Goal: Participate in discussion: Engage in conversation with other users on a specific topic

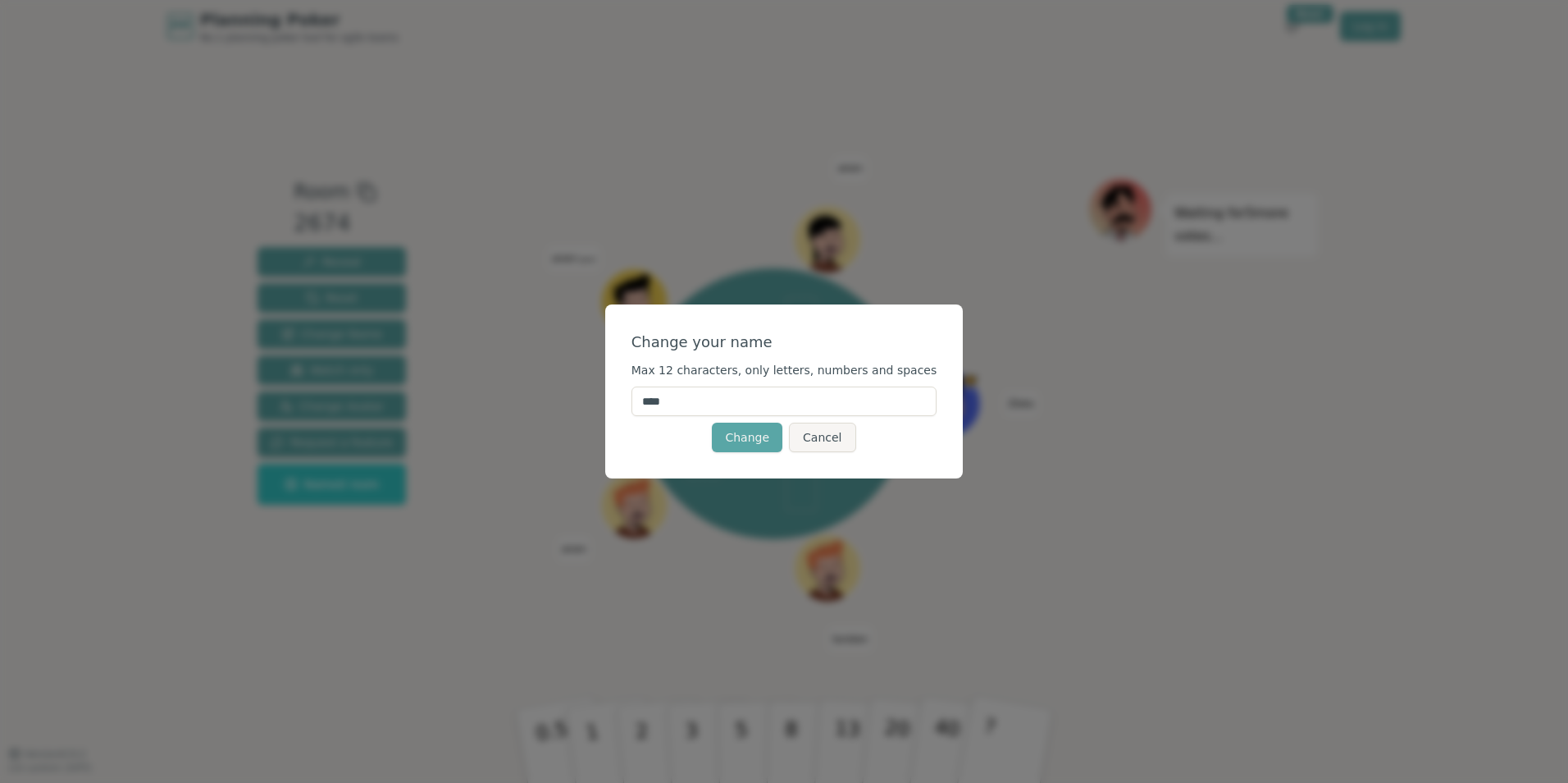
drag, startPoint x: 719, startPoint y: 408, endPoint x: 582, endPoint y: 399, distance: 137.3
click at [582, 399] on div "Change your name Max 12 characters, only letters, numbers and spaces **** Chang…" at bounding box center [784, 392] width 1568 height 783
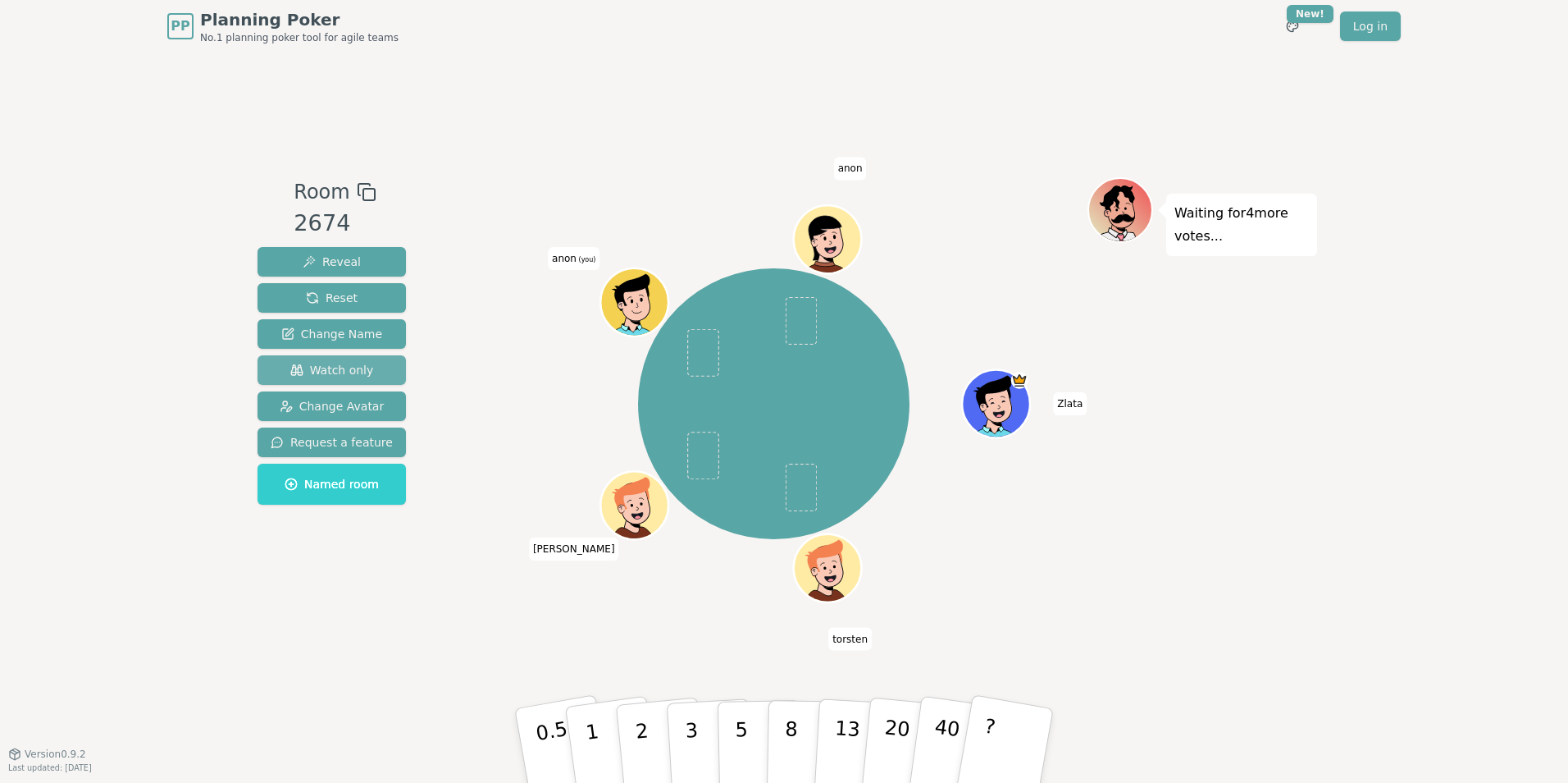
click at [340, 369] on span "Watch only" at bounding box center [332, 369] width 83 height 16
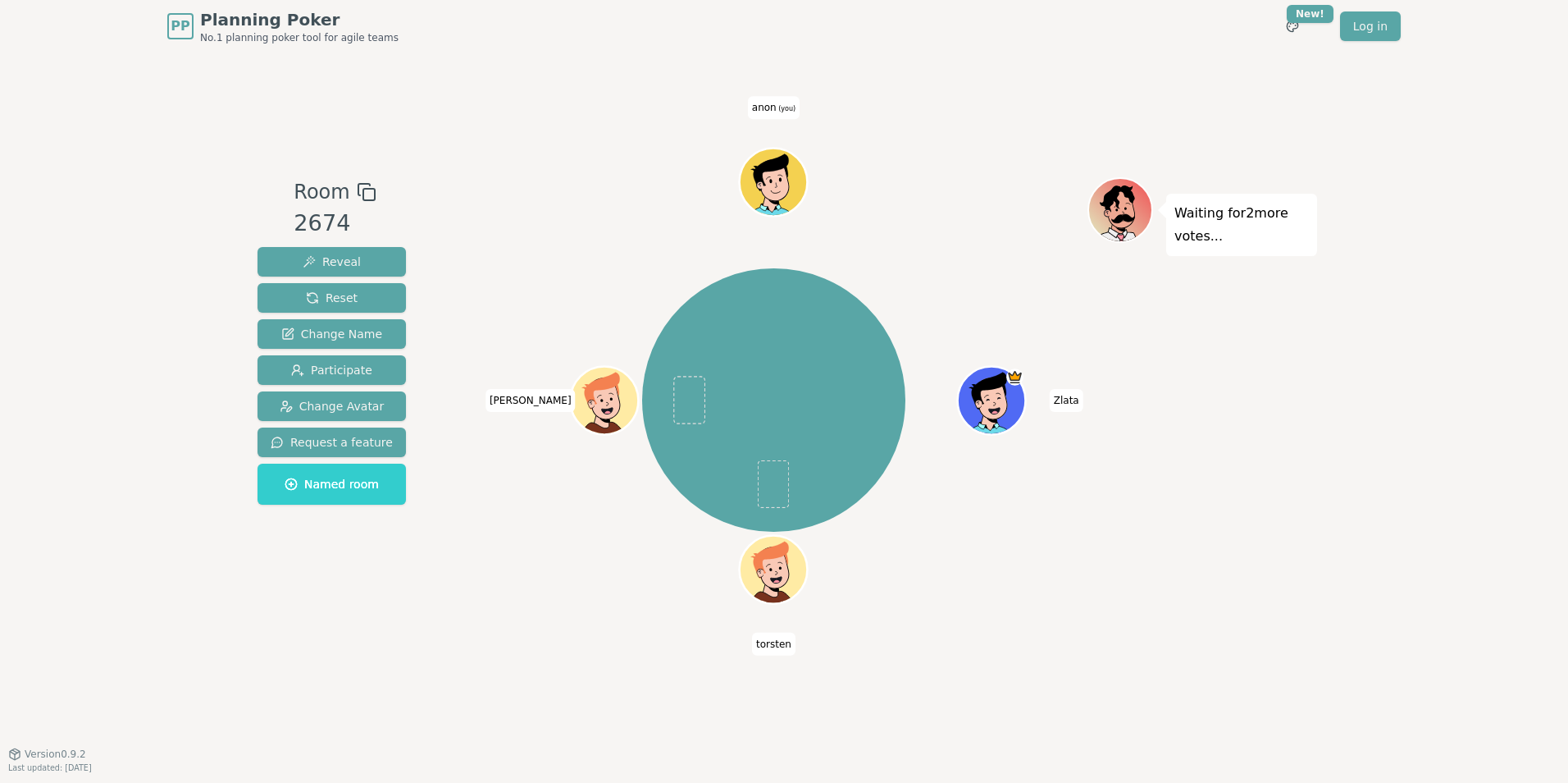
click at [784, 113] on span "anon (you)" at bounding box center [773, 108] width 51 height 23
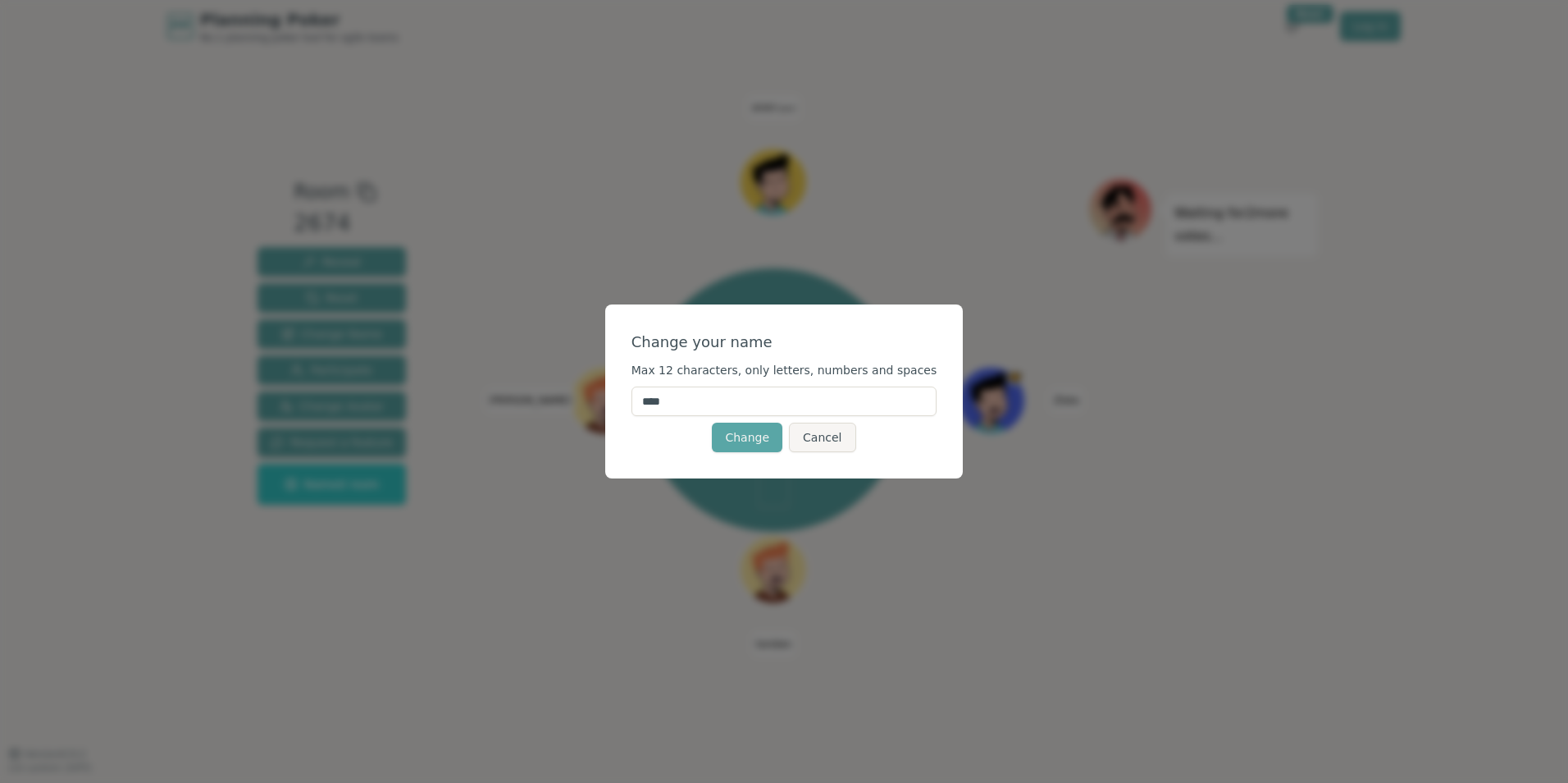
drag, startPoint x: 709, startPoint y: 399, endPoint x: 551, endPoint y: 400, distance: 158.0
click at [551, 400] on div "Change your name Max 12 characters, only letters, numbers and spaces **** Chang…" at bounding box center [784, 392] width 1568 height 783
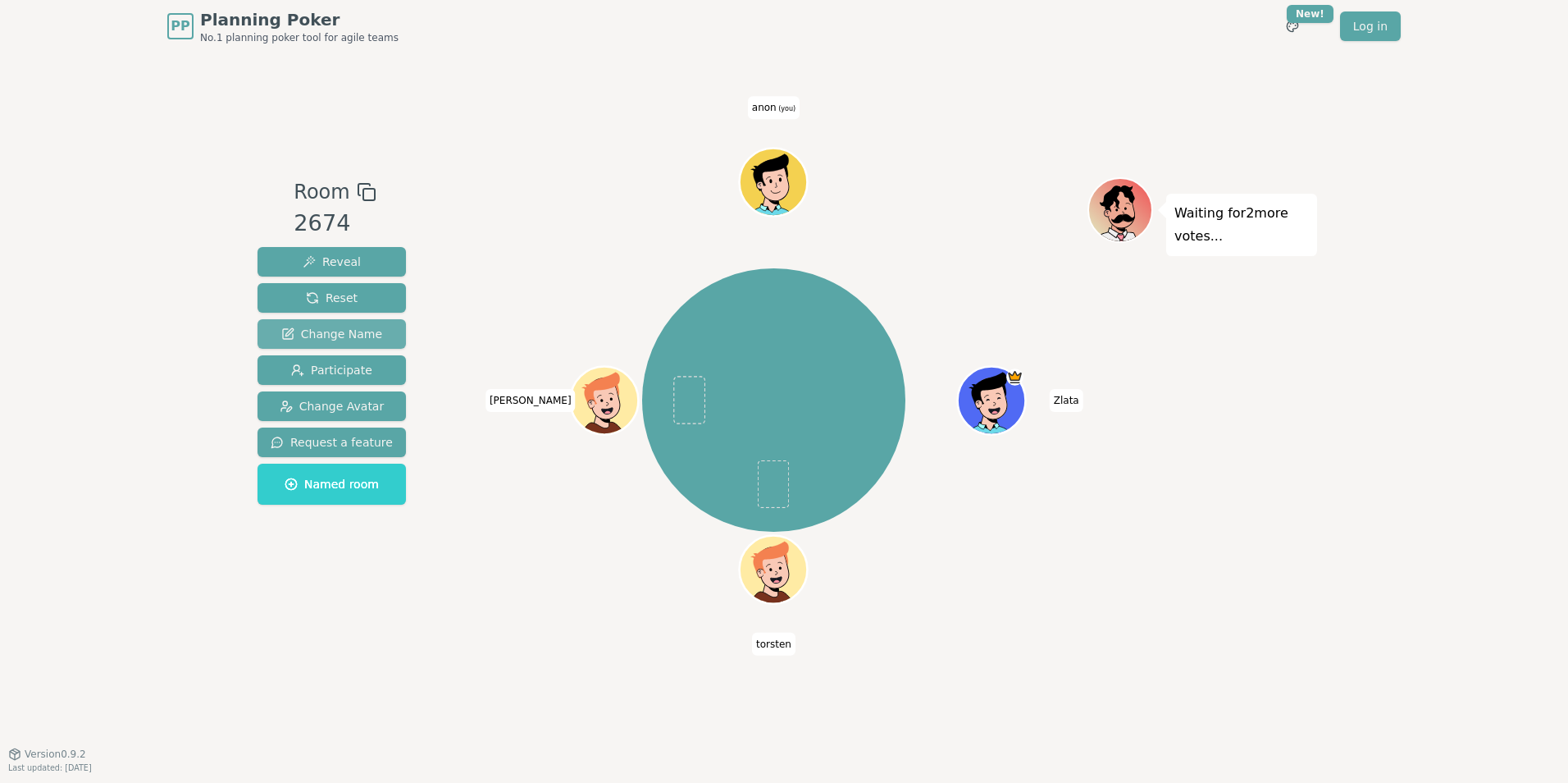
click at [339, 325] on button "Change Name" at bounding box center [331, 333] width 148 height 29
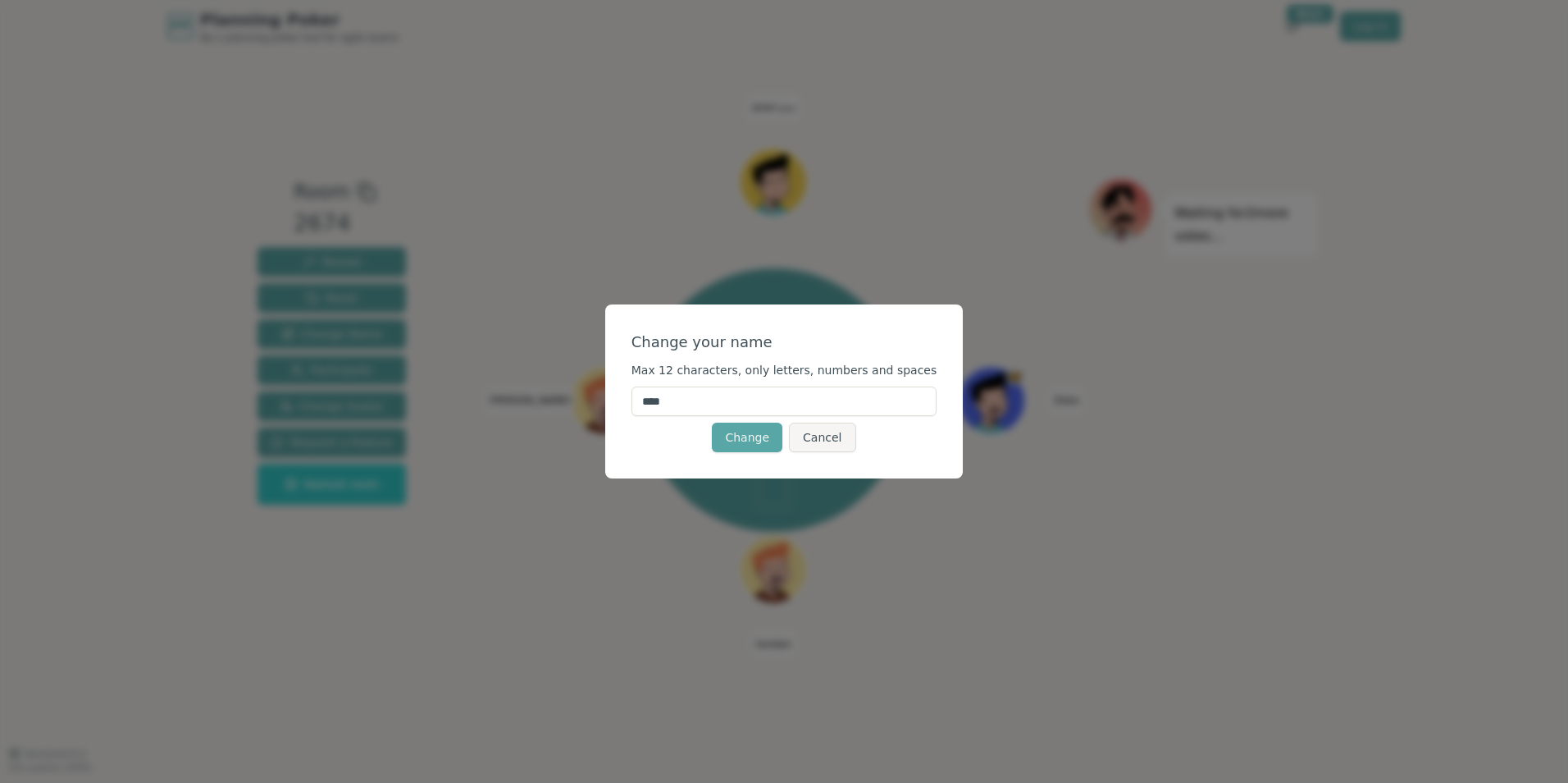
drag, startPoint x: 706, startPoint y: 404, endPoint x: 590, endPoint y: 406, distance: 116.0
click at [590, 406] on div "Change your name Max 12 characters, only letters, numbers and spaces **** Chang…" at bounding box center [784, 392] width 1568 height 783
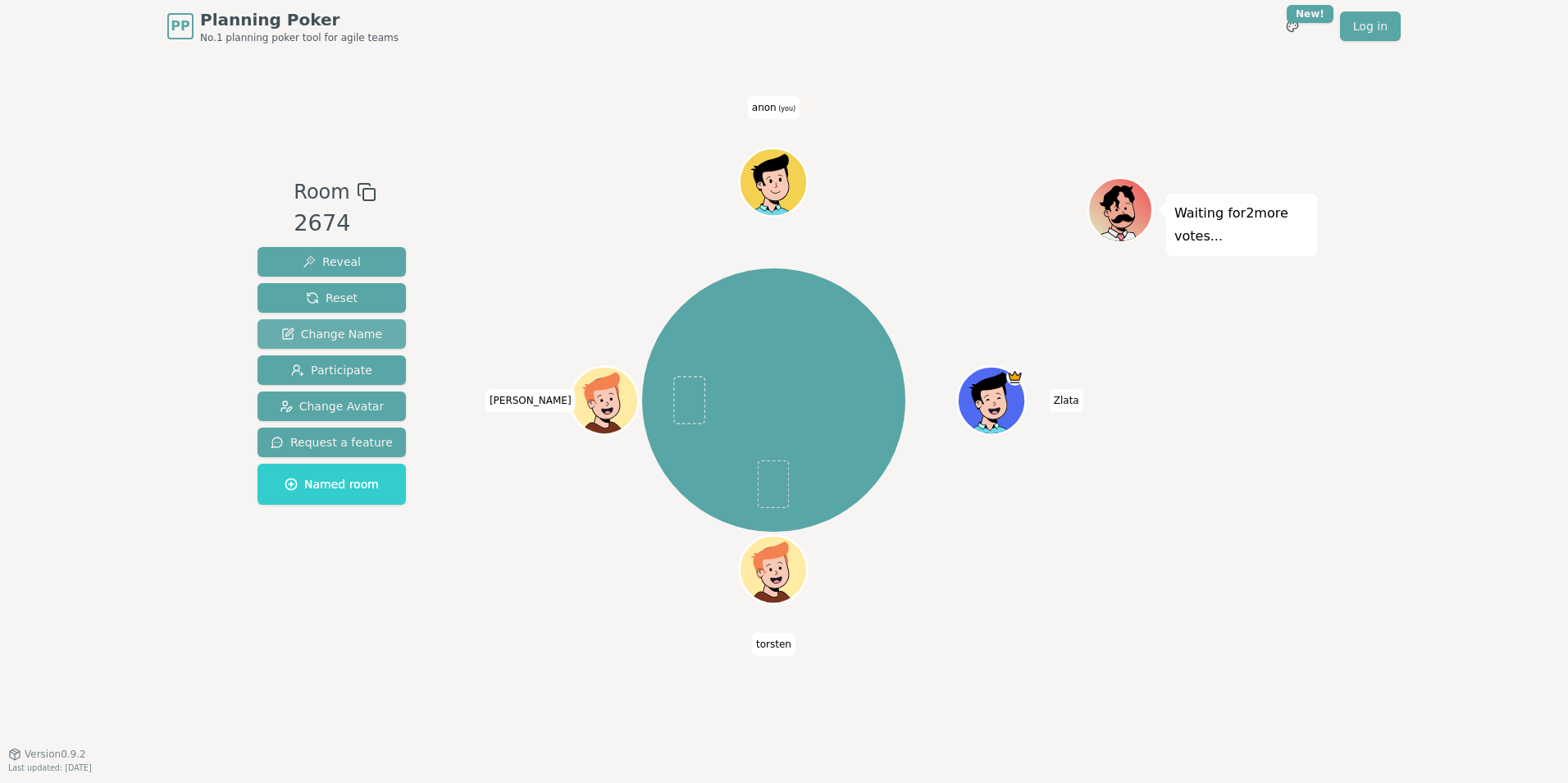
click at [328, 336] on span "Change Name" at bounding box center [331, 333] width 101 height 16
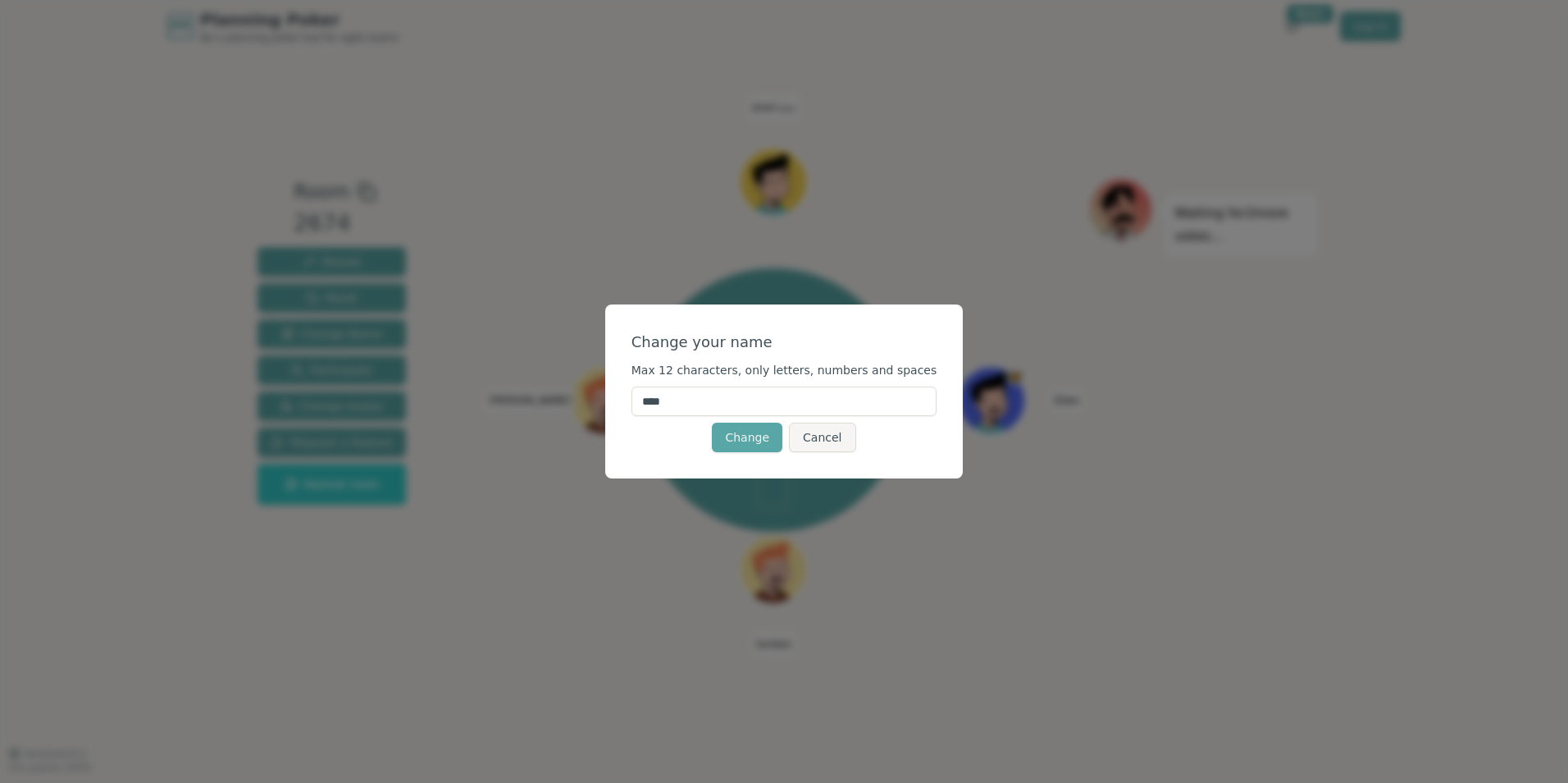
type input "*"
drag, startPoint x: 730, startPoint y: 404, endPoint x: 606, endPoint y: 404, distance: 124.0
click at [606, 404] on div "Change your name Max 12 characters, only letters, numbers and spaces * Change C…" at bounding box center [784, 392] width 1568 height 783
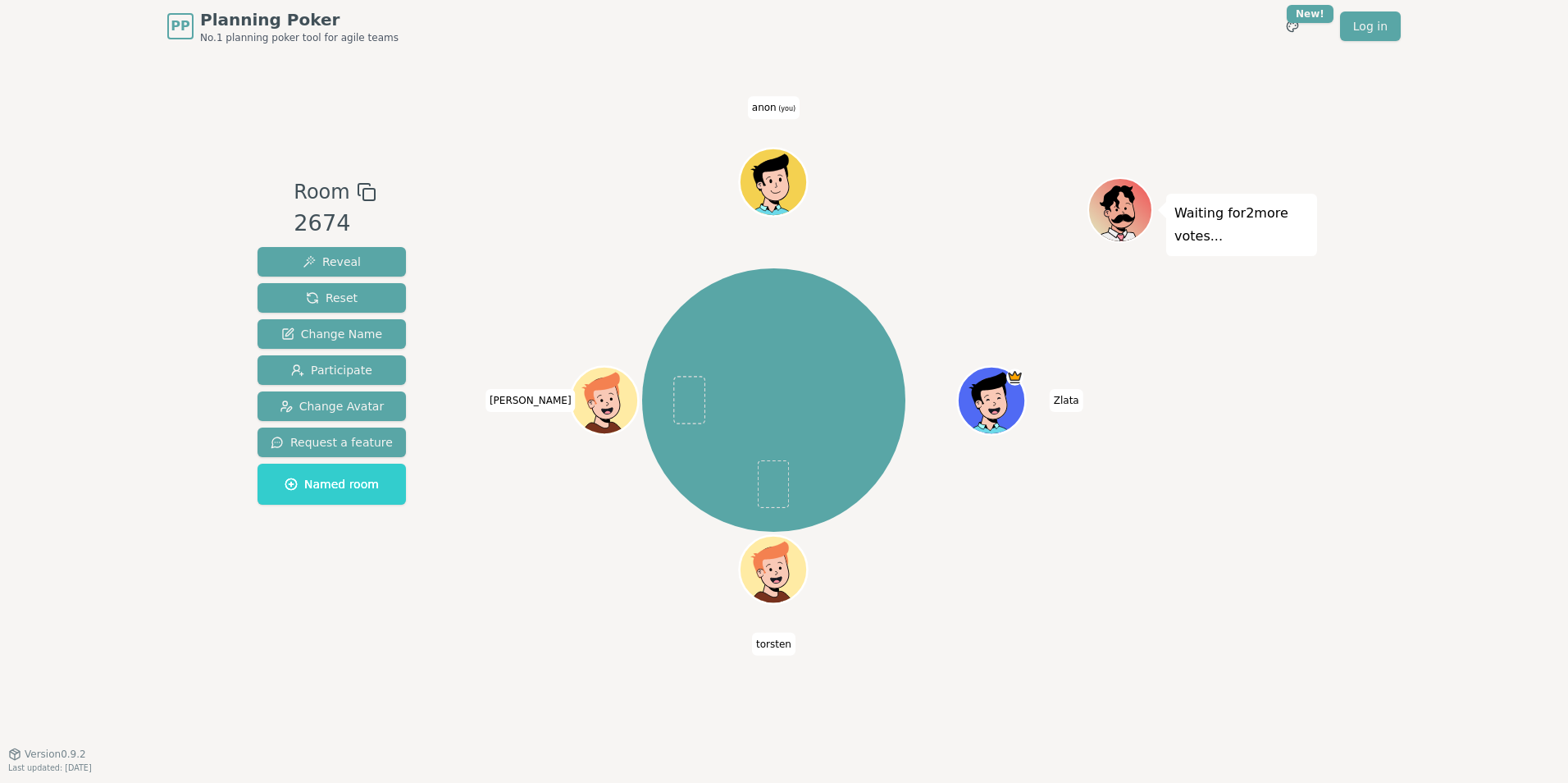
click at [529, 624] on div "Zlata [PERSON_NAME] anon (you)" at bounding box center [774, 403] width 628 height 452
click at [326, 337] on span "Change Name" at bounding box center [331, 333] width 101 height 16
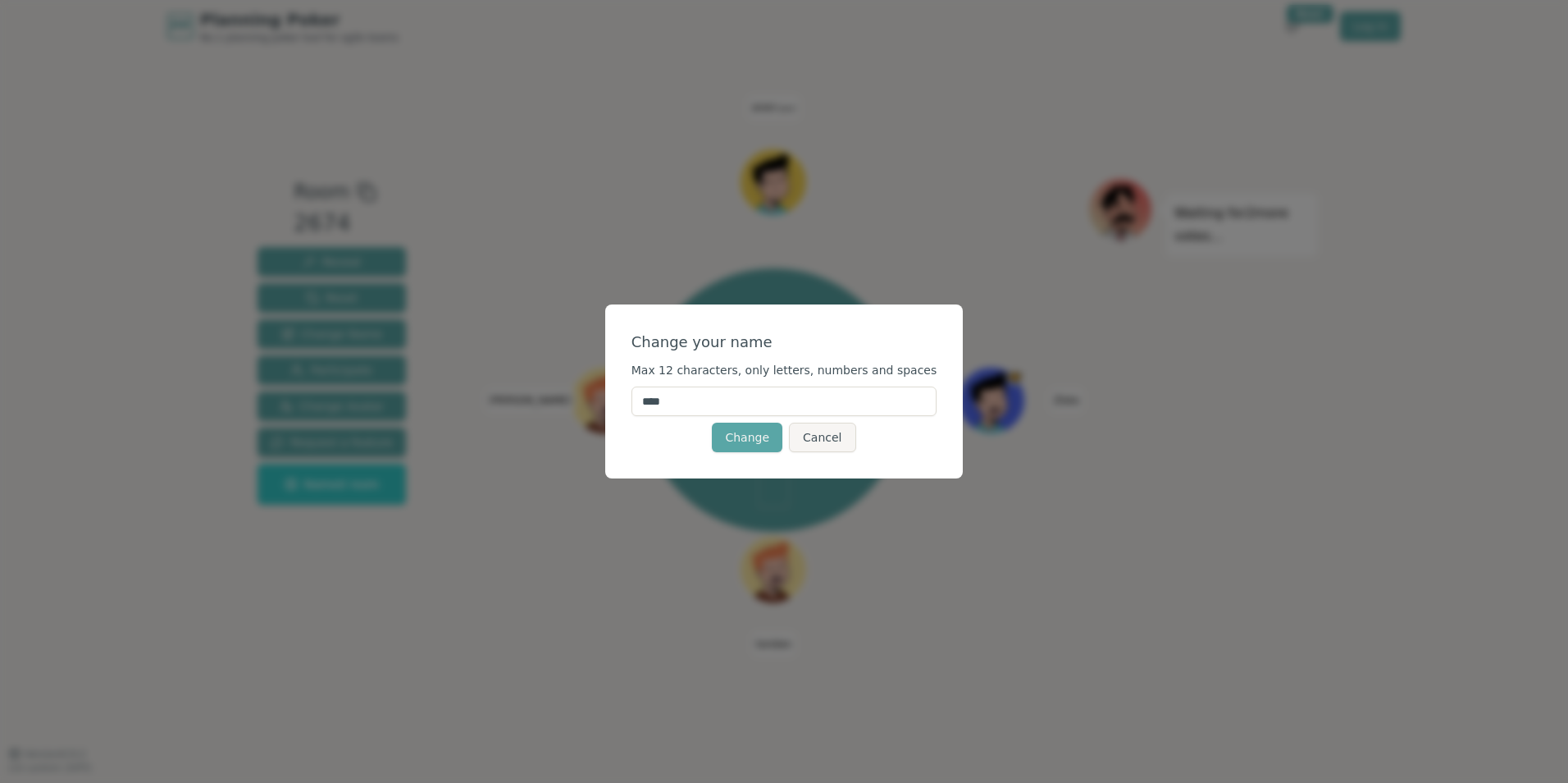
drag, startPoint x: 698, startPoint y: 402, endPoint x: 610, endPoint y: 404, distance: 88.0
click at [610, 404] on div "Change your name Max 12 characters, only letters, numbers and spaces **** Chang…" at bounding box center [784, 392] width 1568 height 783
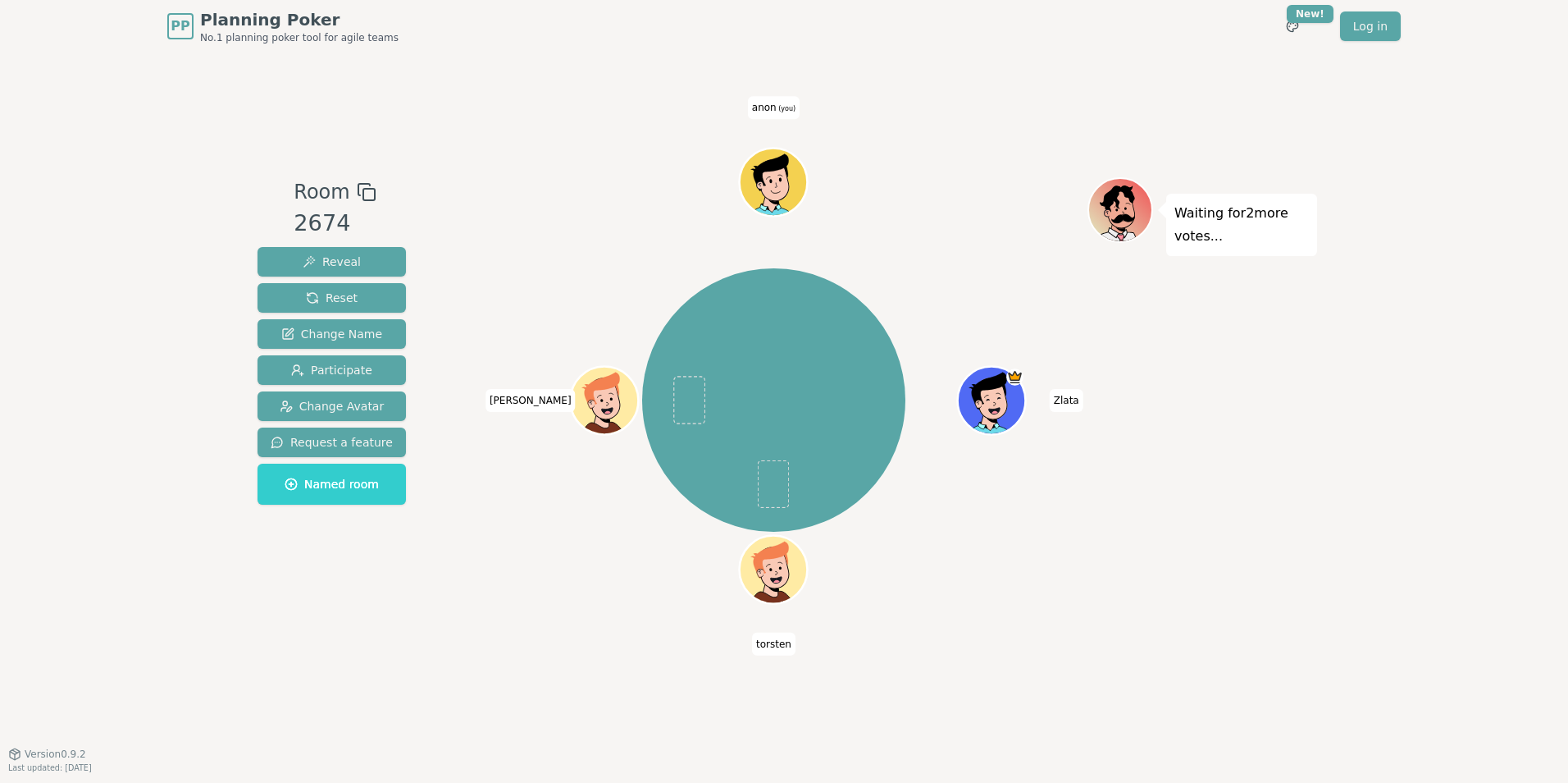
click at [783, 102] on span "anon (you)" at bounding box center [773, 108] width 51 height 23
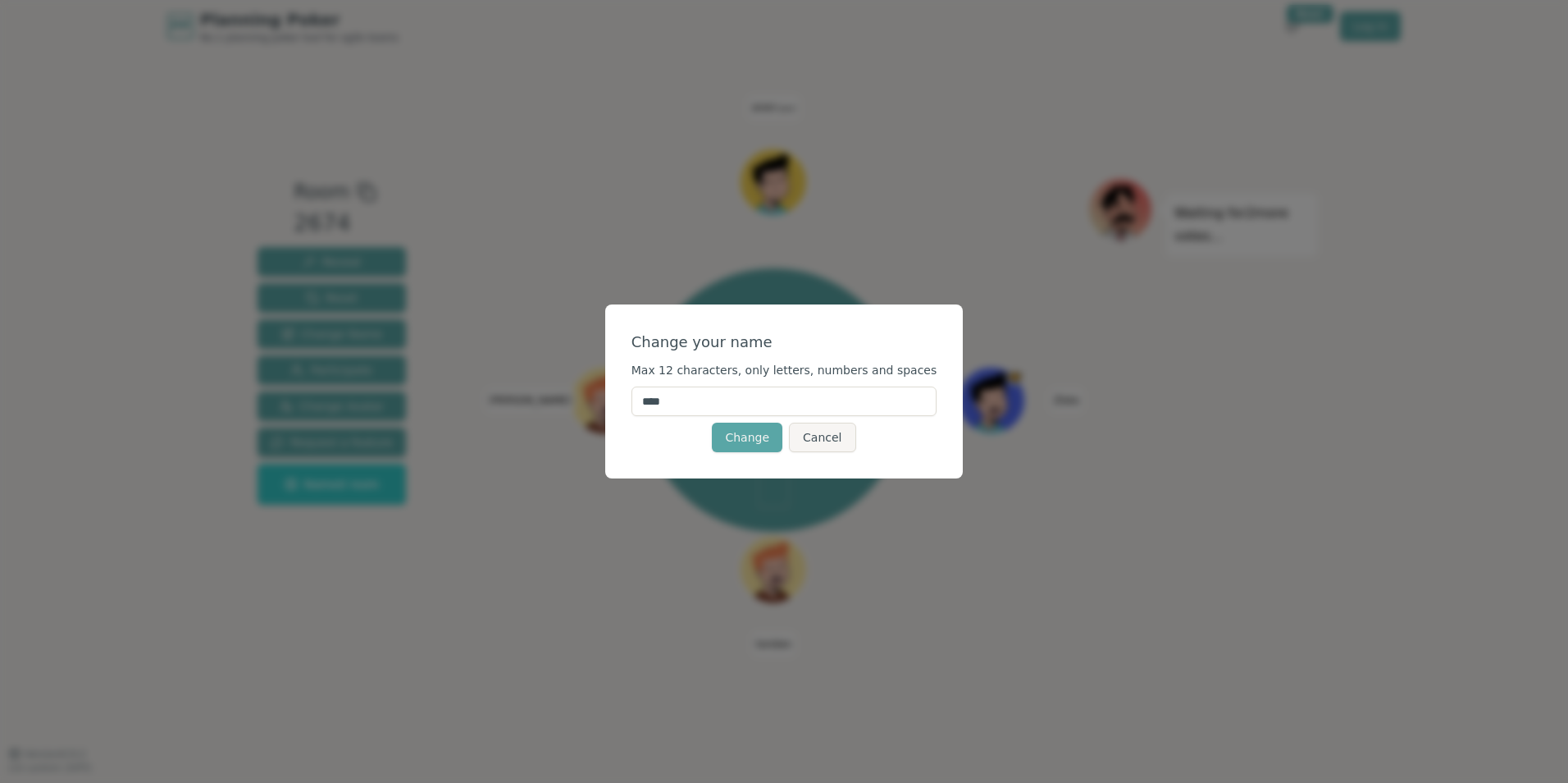
type input "*"
drag, startPoint x: 730, startPoint y: 404, endPoint x: 613, endPoint y: 406, distance: 117.0
click at [613, 406] on div "Change your name Max 12 characters, only letters, numbers and spaces * Change C…" at bounding box center [784, 392] width 1568 height 783
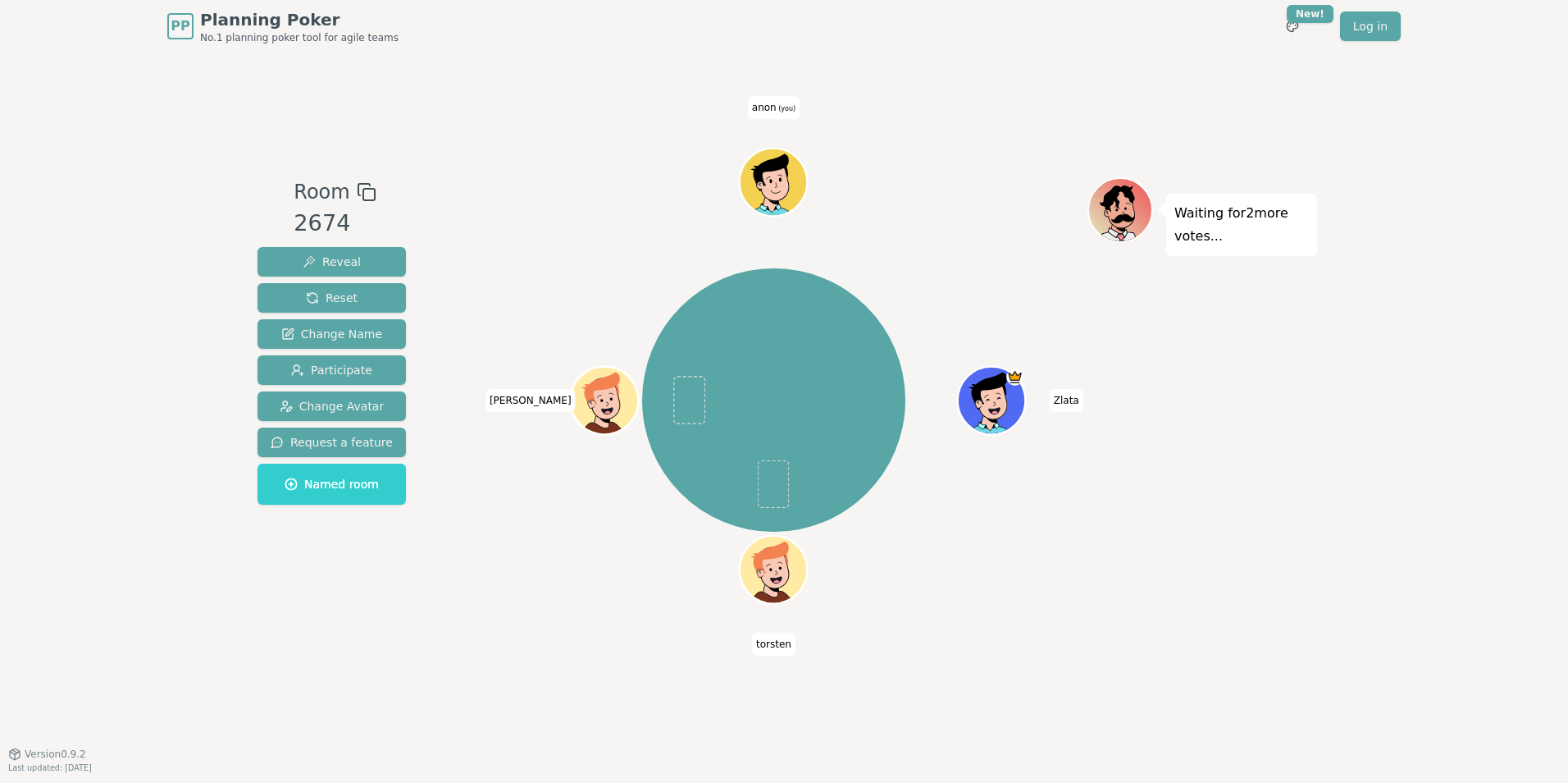
click at [784, 196] on icon at bounding box center [777, 193] width 33 height 12
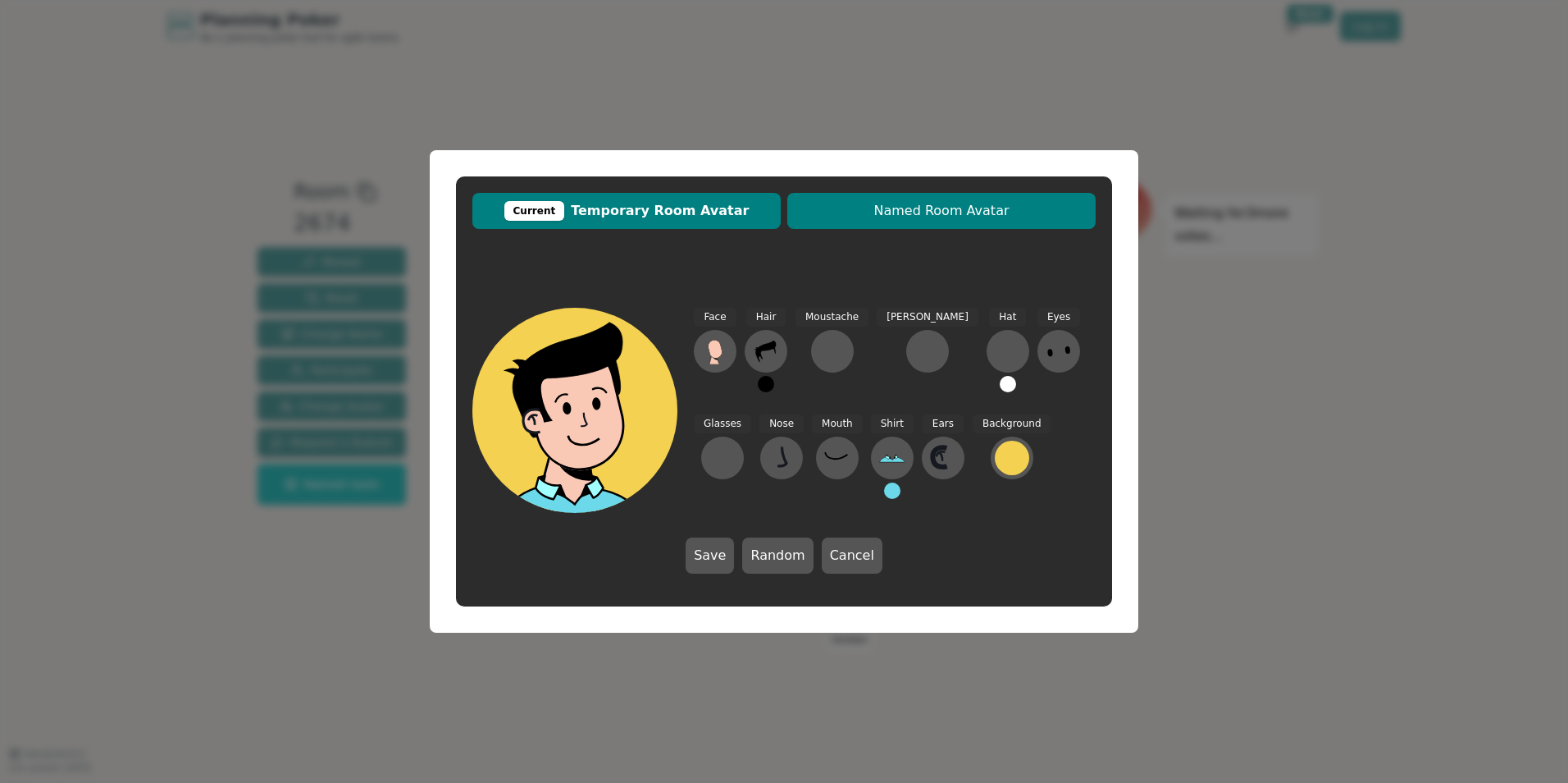
click at [926, 217] on span "Named Room Avatar" at bounding box center [940, 210] width 292 height 19
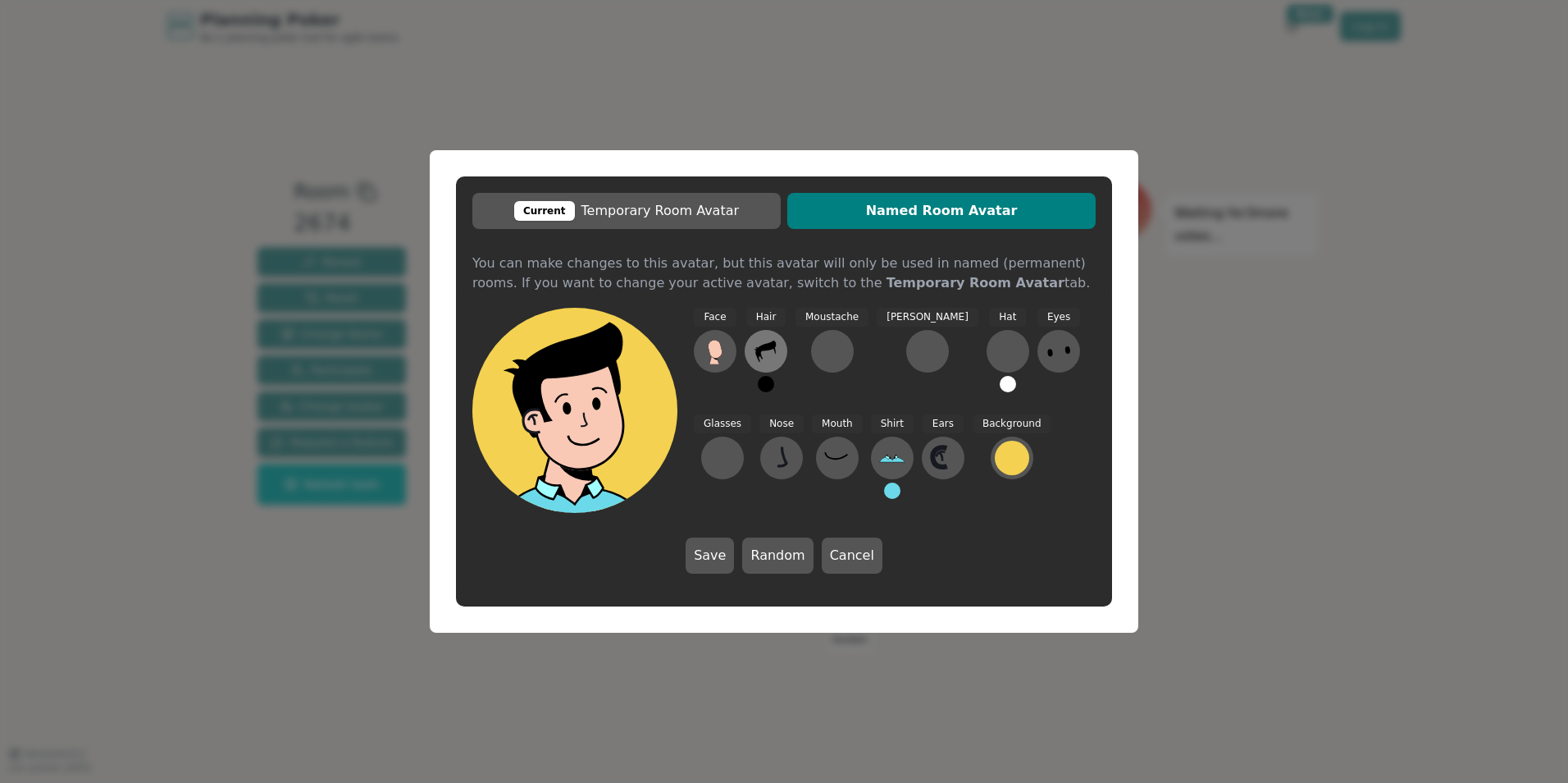
click at [778, 356] on icon at bounding box center [765, 351] width 26 height 26
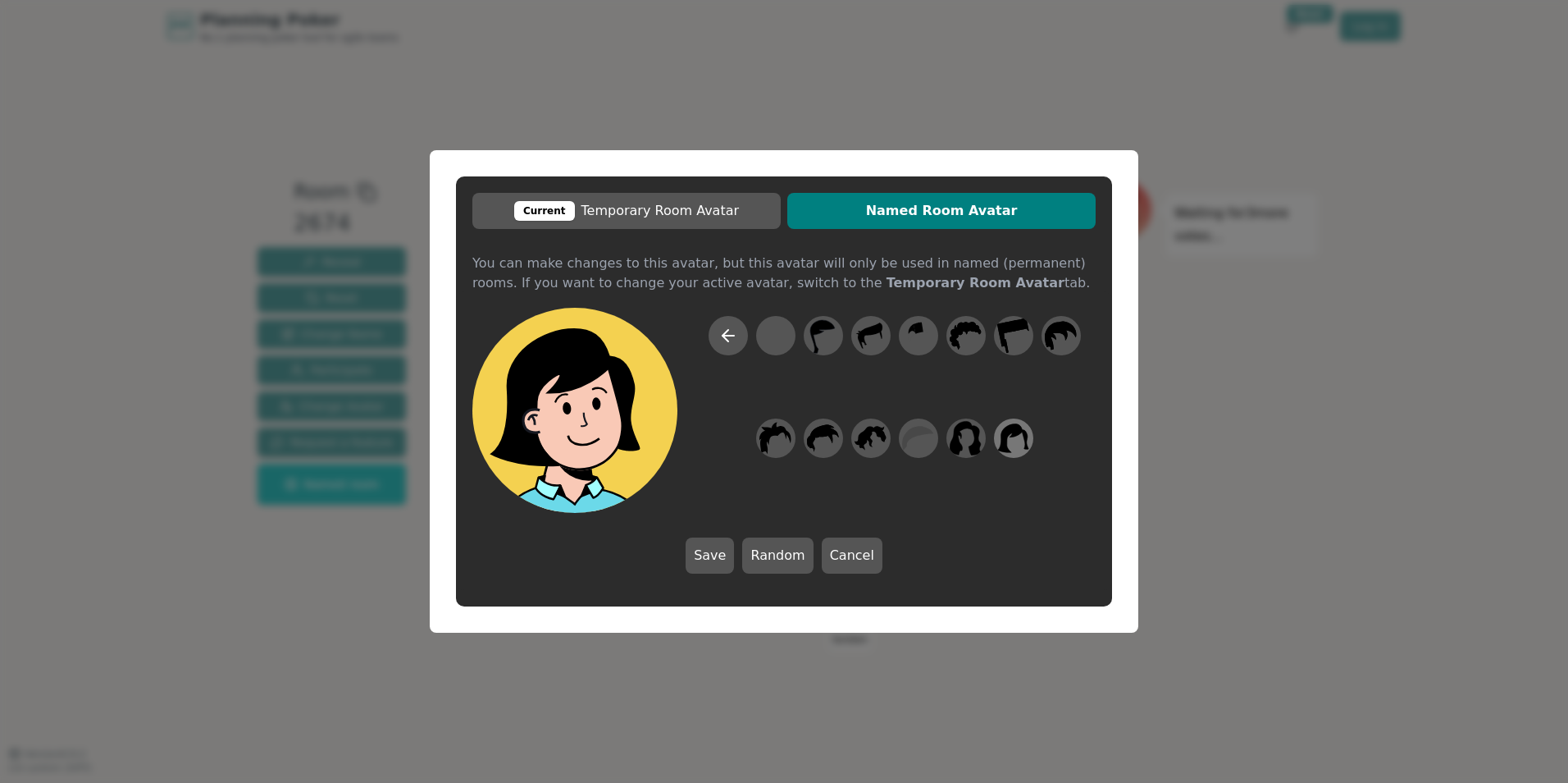
click at [1011, 443] on icon at bounding box center [1013, 439] width 32 height 37
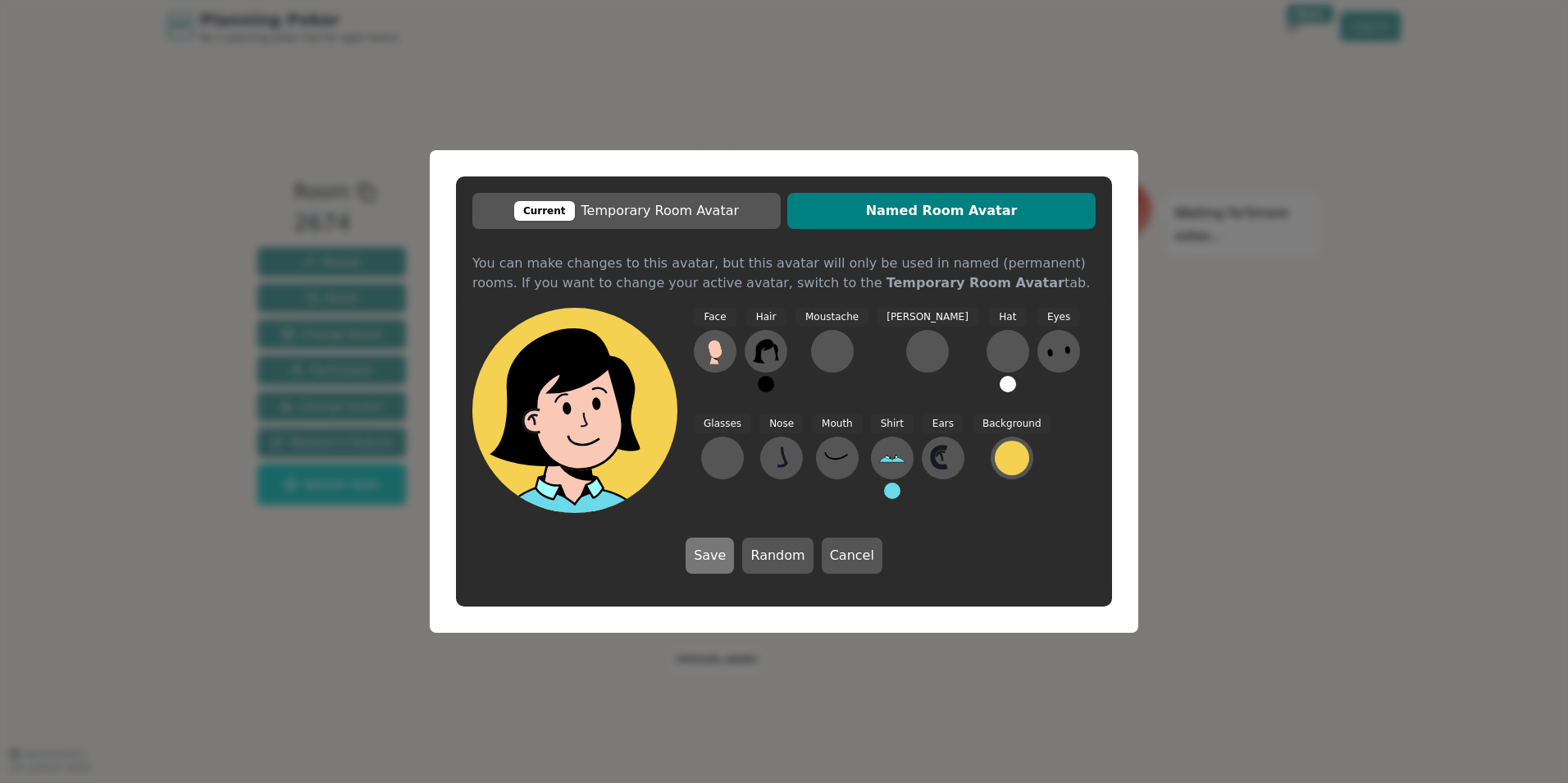
click at [693, 549] on button "Save" at bounding box center [710, 555] width 48 height 36
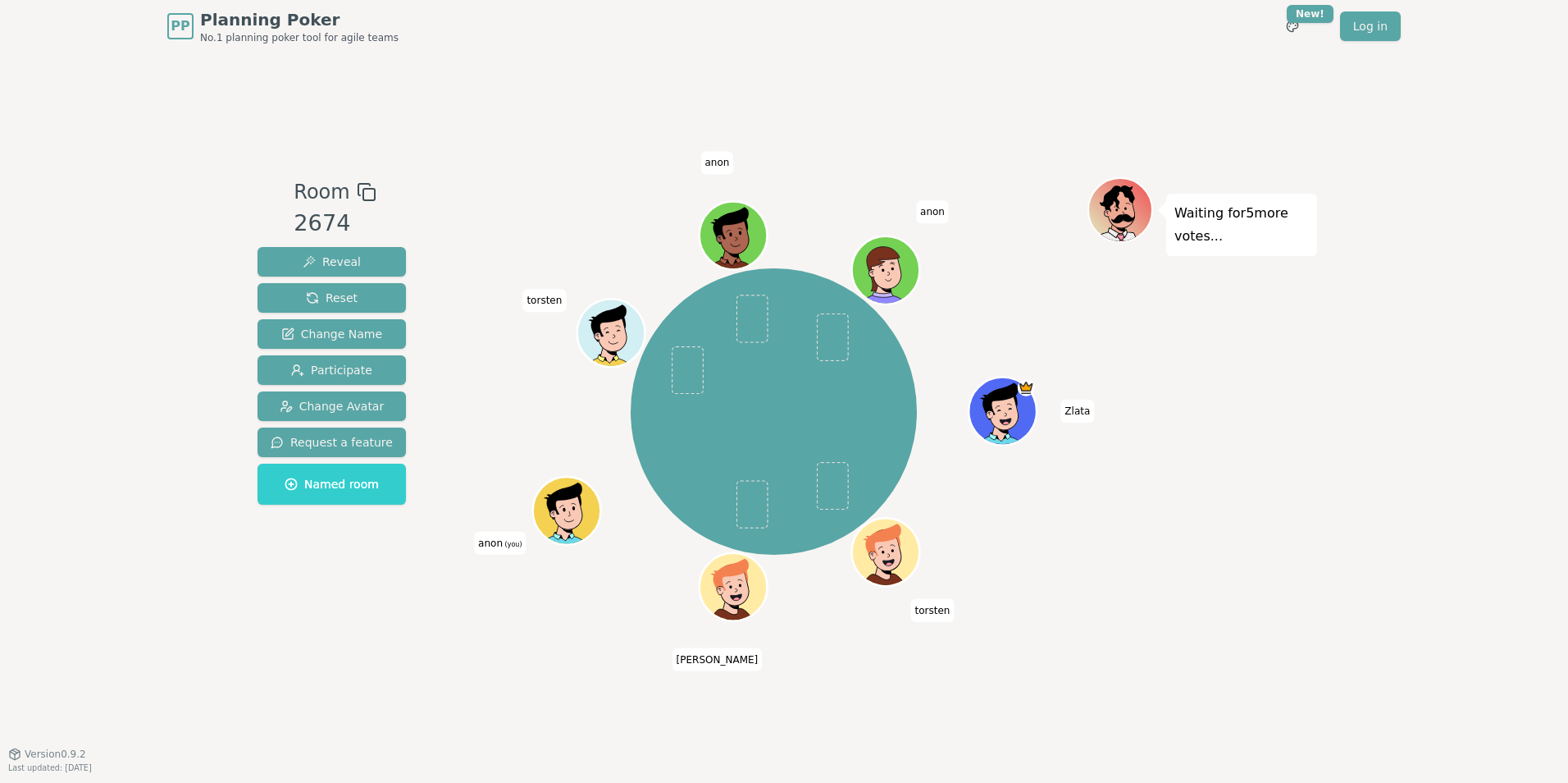
click at [558, 520] on icon at bounding box center [570, 522] width 33 height 12
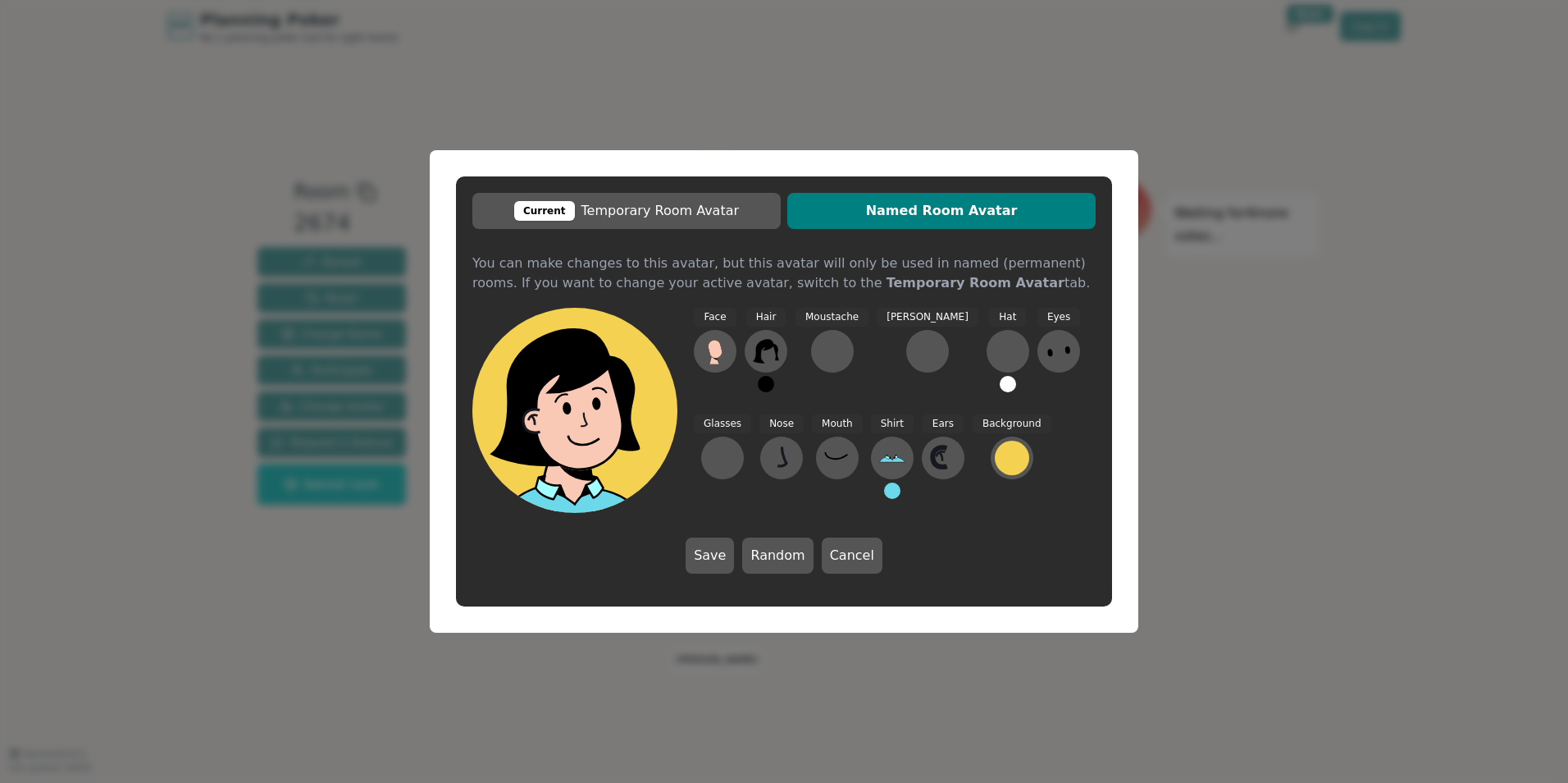
click at [934, 212] on span "Named Room Avatar" at bounding box center [940, 210] width 292 height 19
click at [719, 565] on button "Save" at bounding box center [710, 555] width 48 height 36
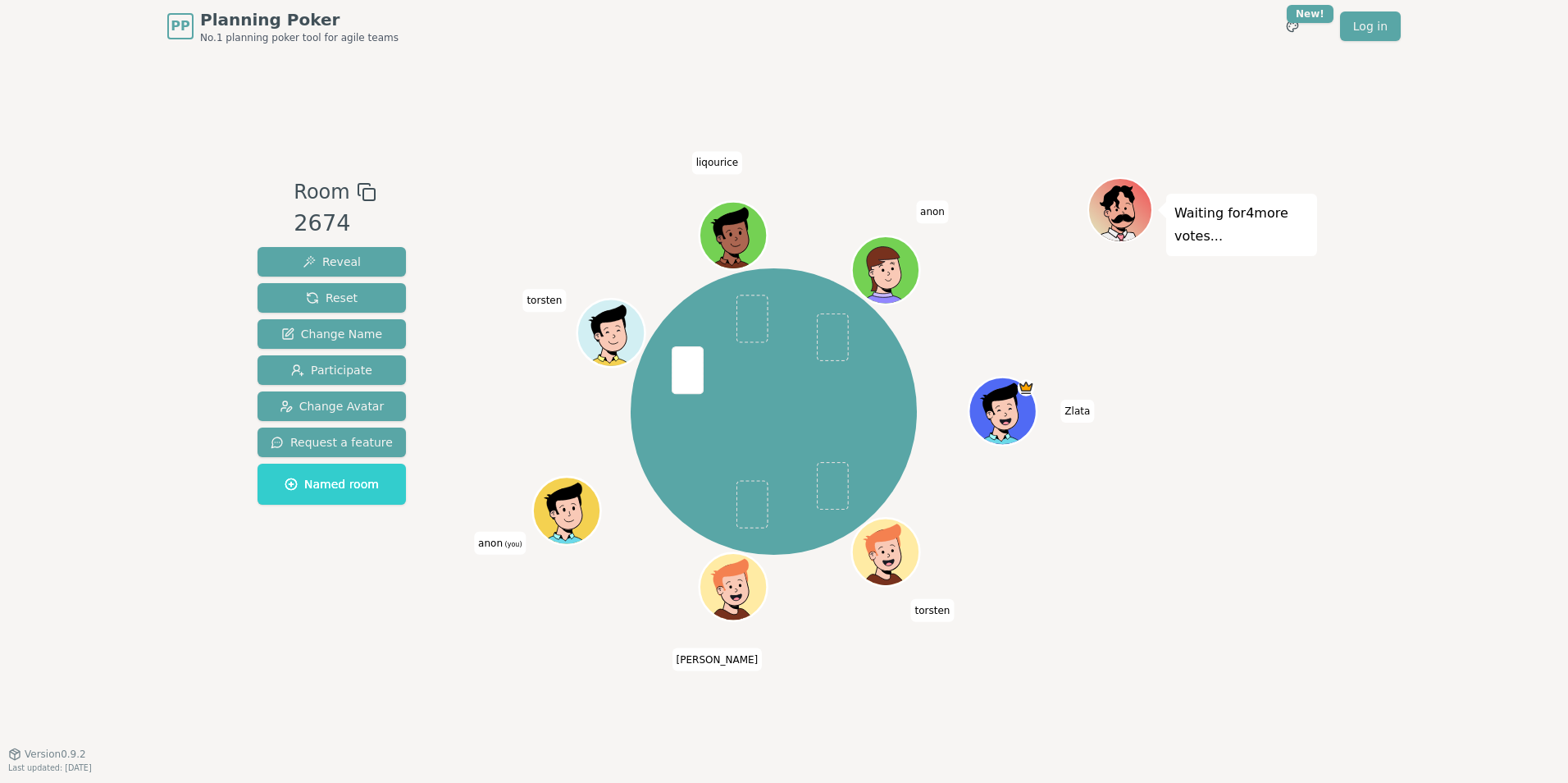
click at [545, 677] on div "Room 2674 Reveal Reset Change Name Participate Change Avatar Request a feature …" at bounding box center [784, 402] width 1066 height 701
click at [347, 329] on span "Change Name" at bounding box center [331, 333] width 101 height 16
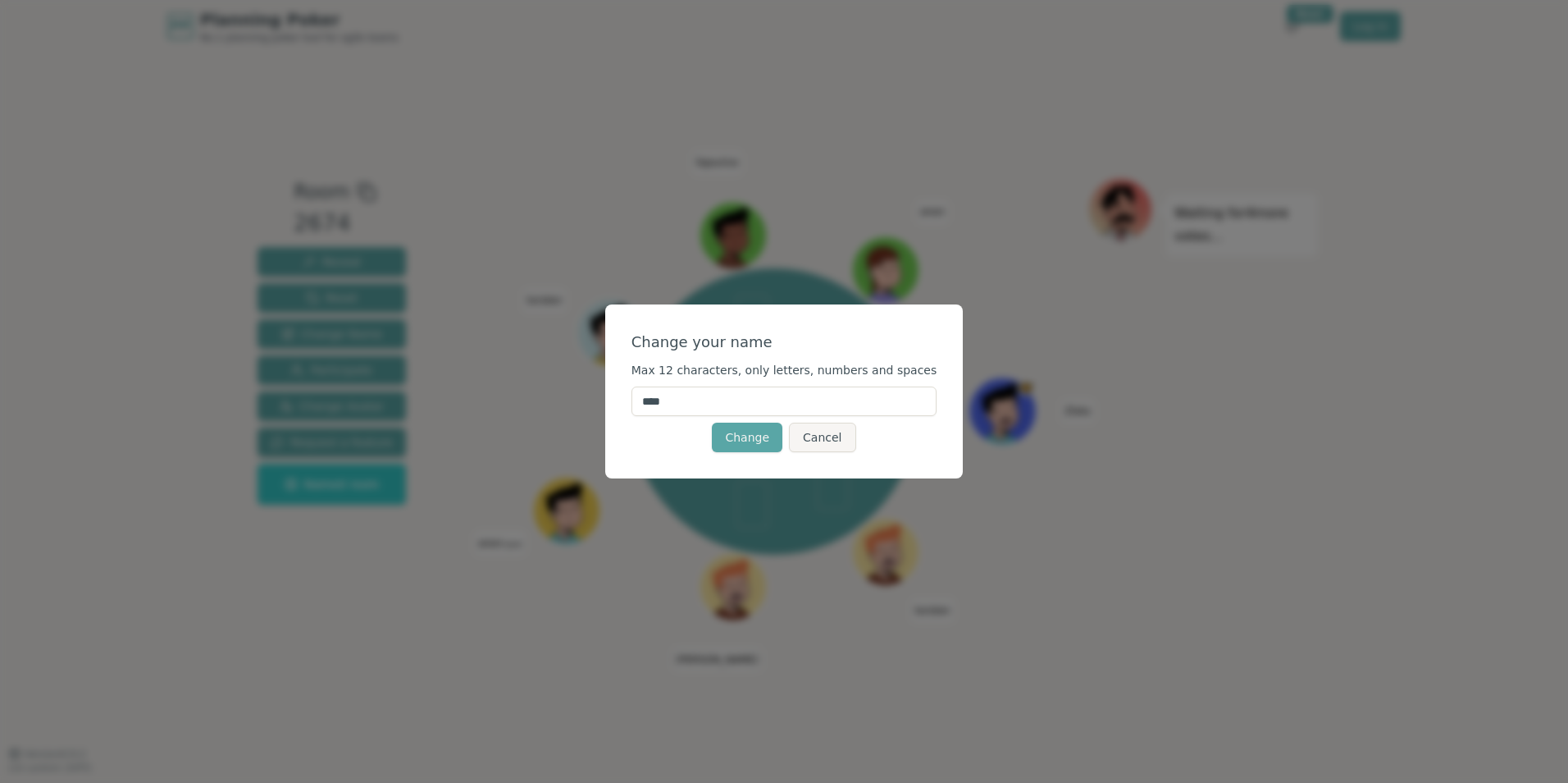
drag, startPoint x: 743, startPoint y: 409, endPoint x: 613, endPoint y: 410, distance: 130.0
click at [613, 410] on div "Change your name Max 12 characters, only letters, numbers and spaces **** Chang…" at bounding box center [784, 392] width 1568 height 783
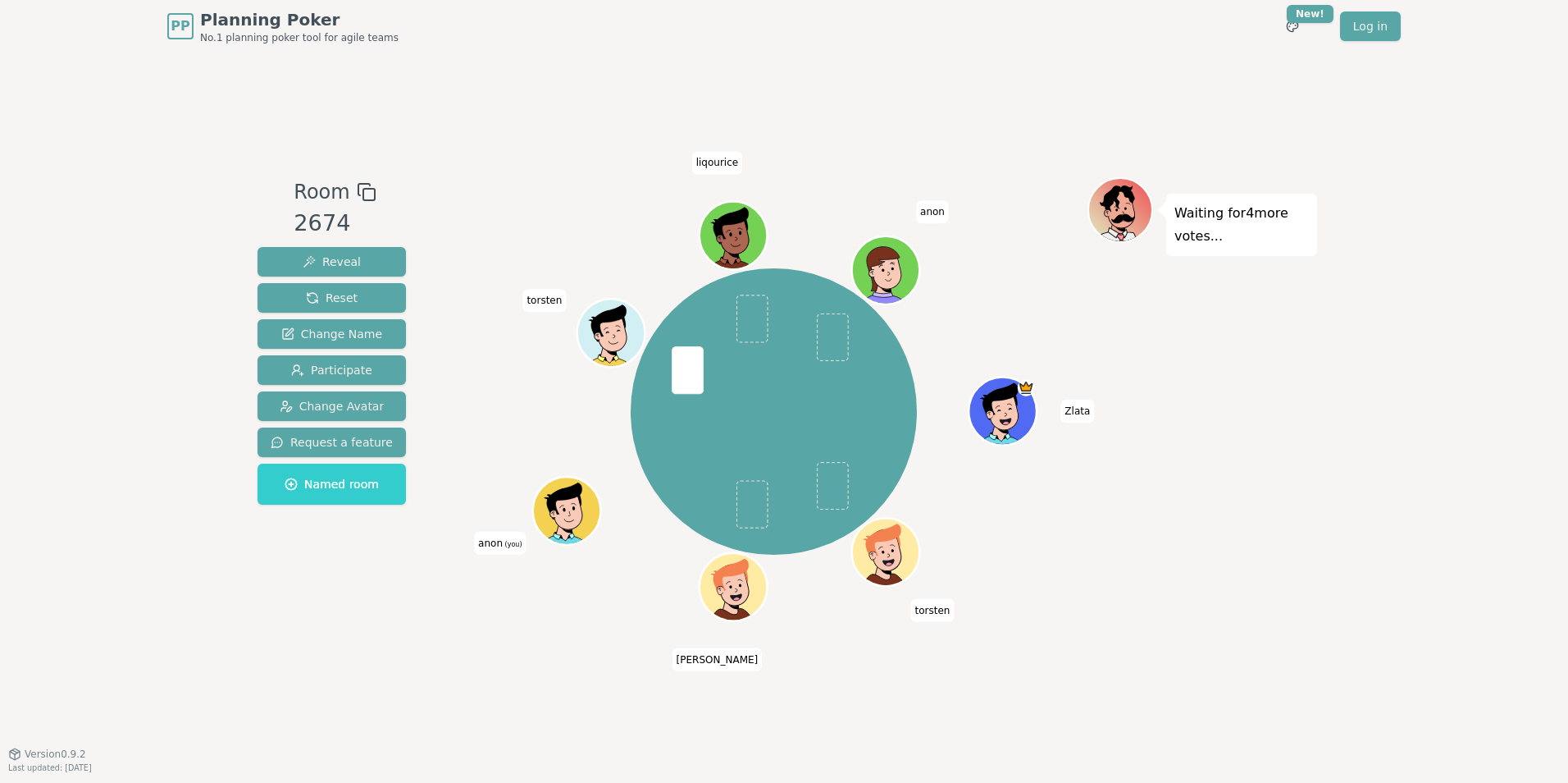
click at [559, 618] on div "Zlata [PERSON_NAME] anon (you) torsten liqourice anon" at bounding box center [774, 403] width 628 height 452
click at [571, 524] on icon at bounding box center [570, 522] width 33 height 12
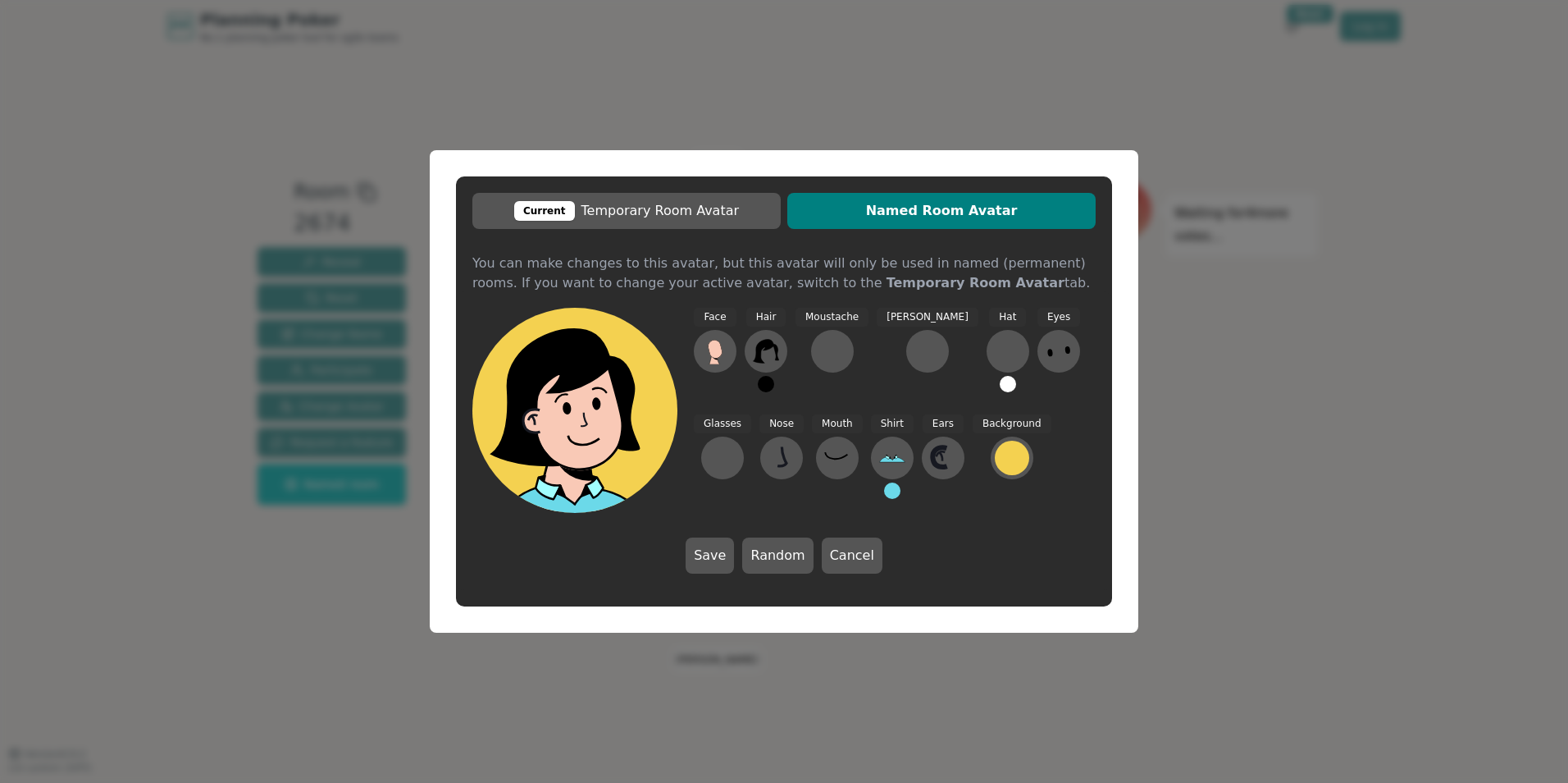
click at [721, 560] on button "Save" at bounding box center [710, 555] width 48 height 36
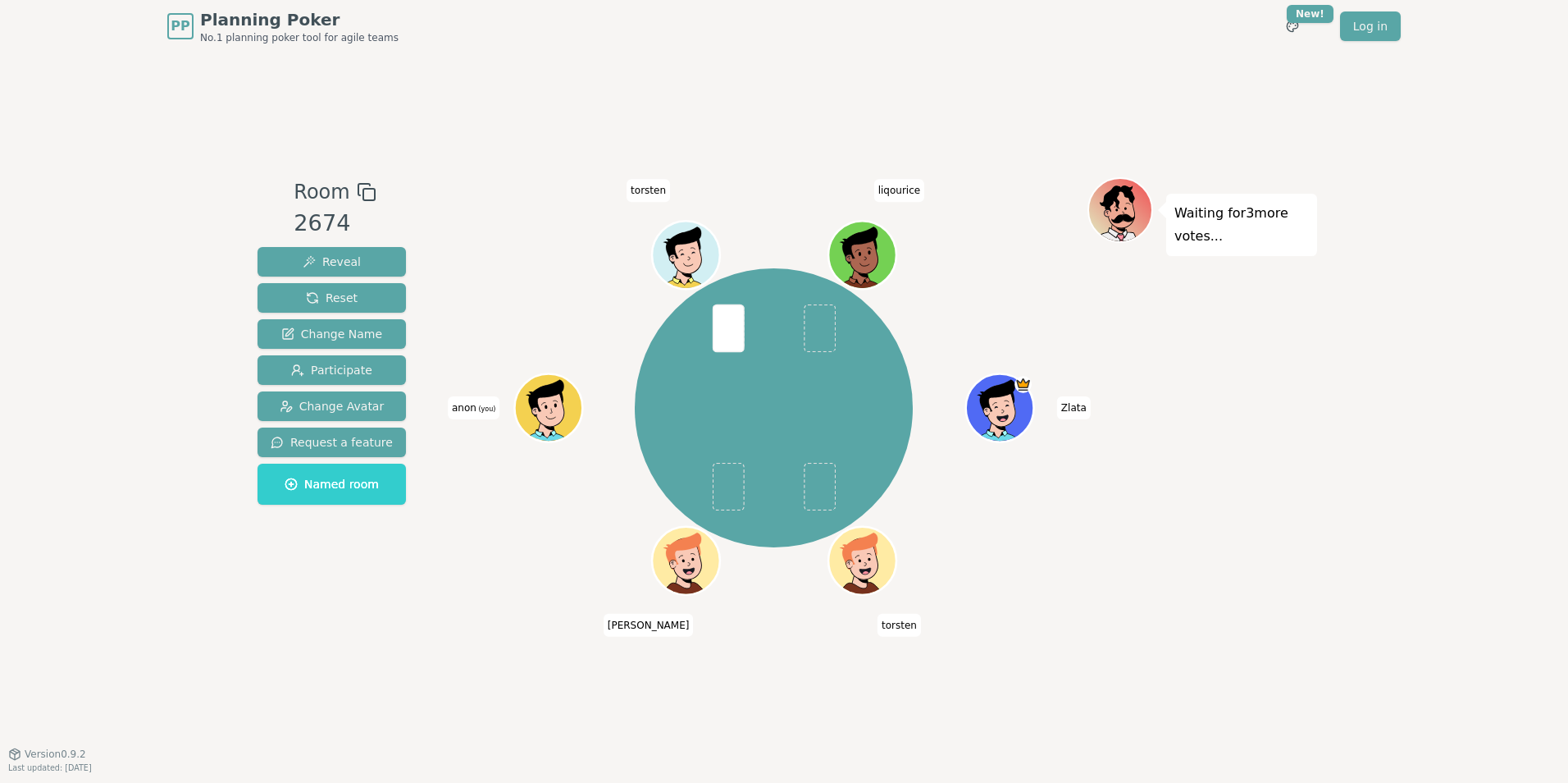
click at [594, 590] on div "Zlata [PERSON_NAME] anon (you) [PERSON_NAME]" at bounding box center [774, 407] width 628 height 402
click at [543, 410] on icon at bounding box center [550, 407] width 66 height 8
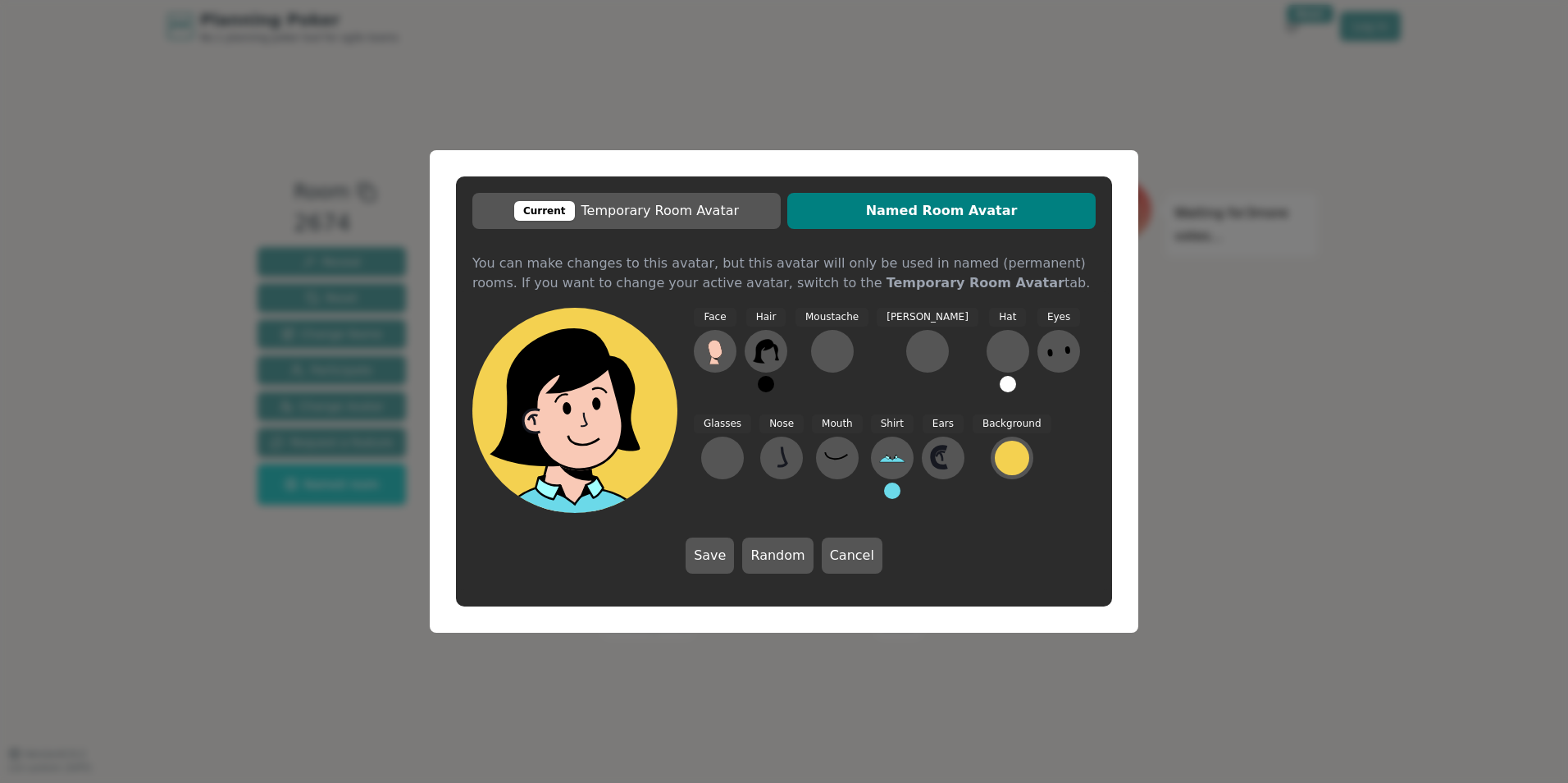
click at [721, 555] on button "Save" at bounding box center [710, 555] width 48 height 36
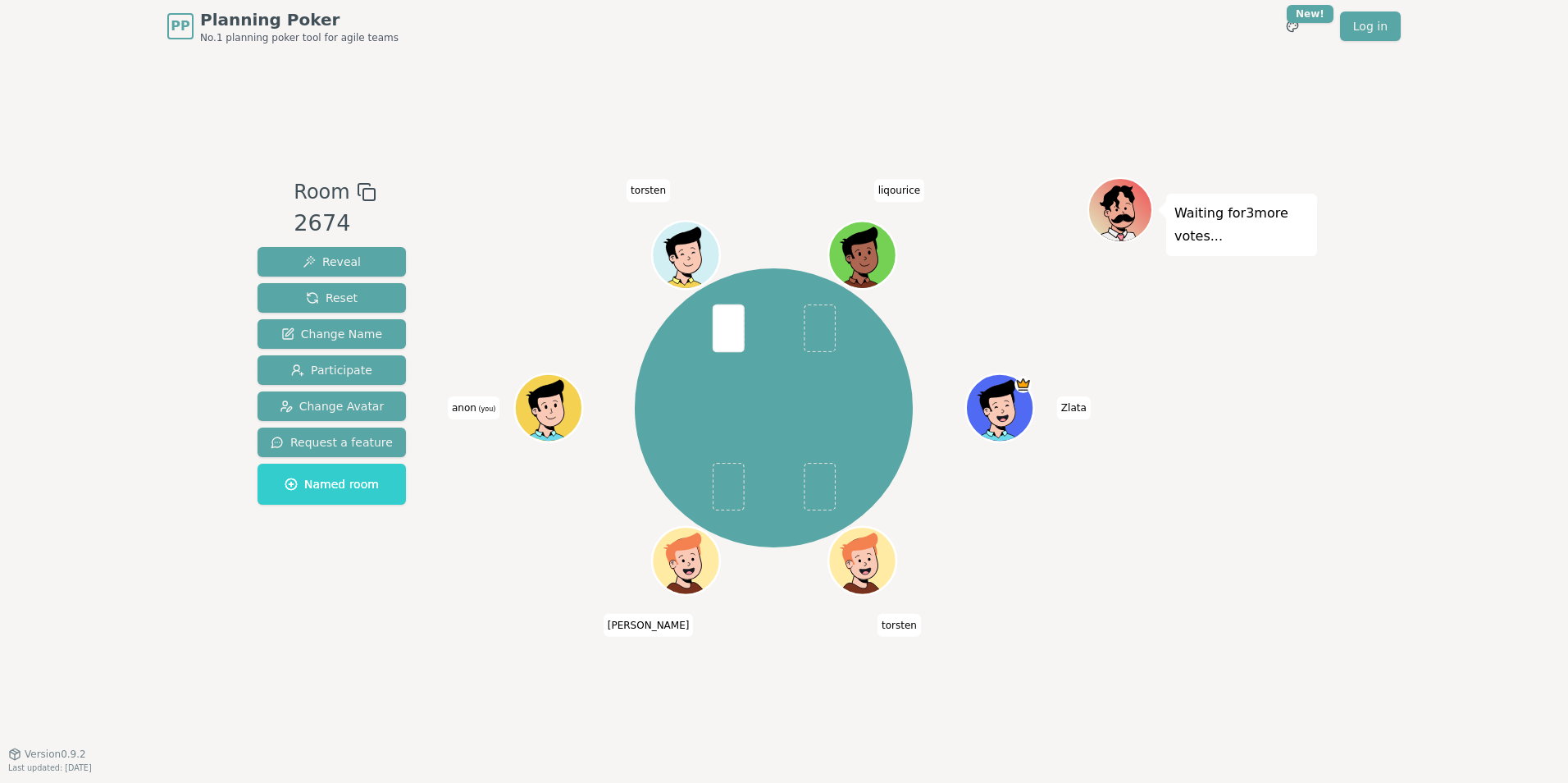
click at [547, 407] on ellipse at bounding box center [544, 406] width 3 height 4
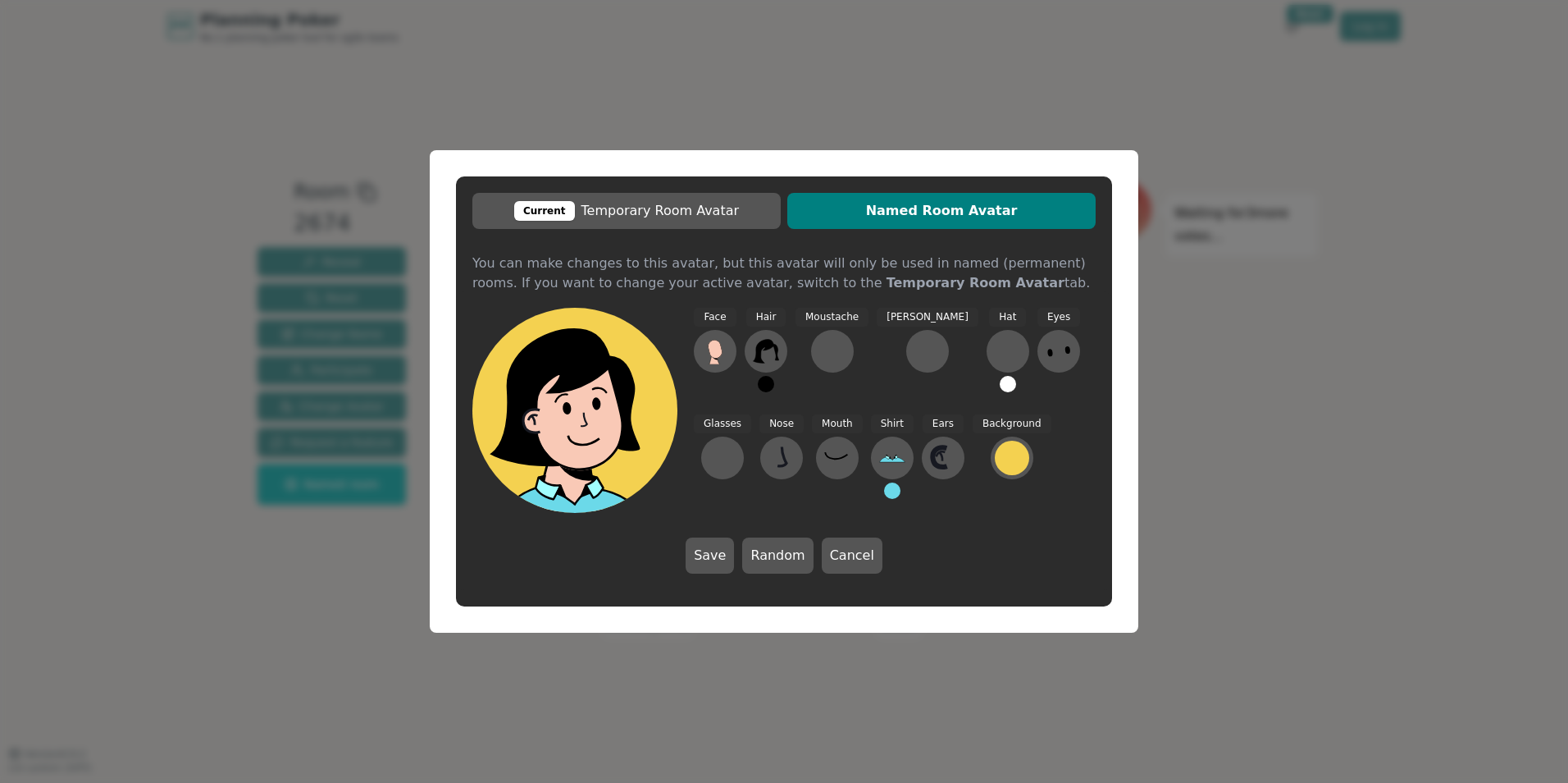
click at [919, 205] on span "Named Room Avatar" at bounding box center [940, 210] width 292 height 19
click at [727, 559] on button "Save" at bounding box center [710, 555] width 48 height 36
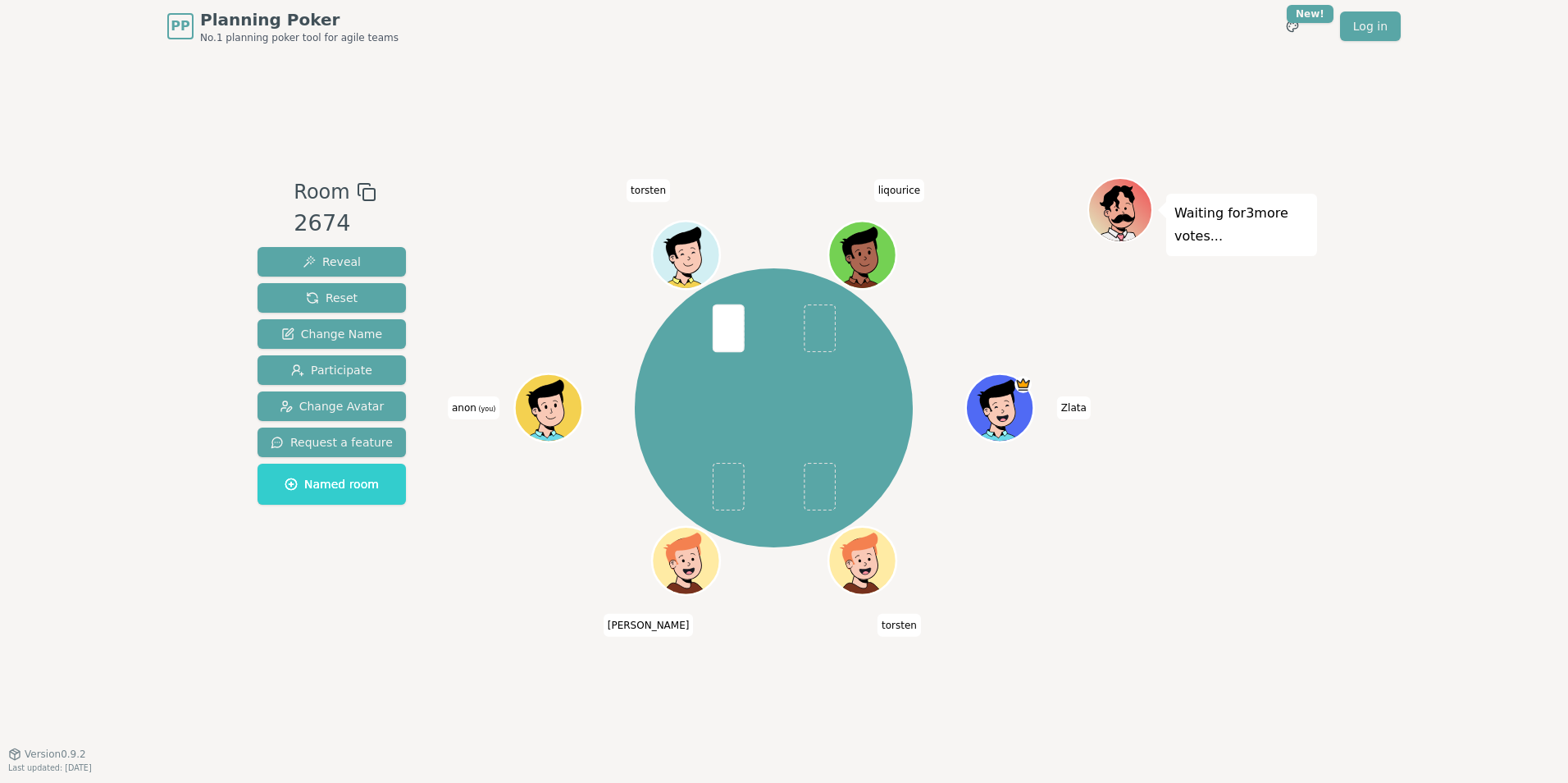
click at [559, 624] on div "Zlata [PERSON_NAME] anon (you) [PERSON_NAME]" at bounding box center [774, 403] width 628 height 452
click at [558, 436] on div at bounding box center [550, 428] width 66 height 59
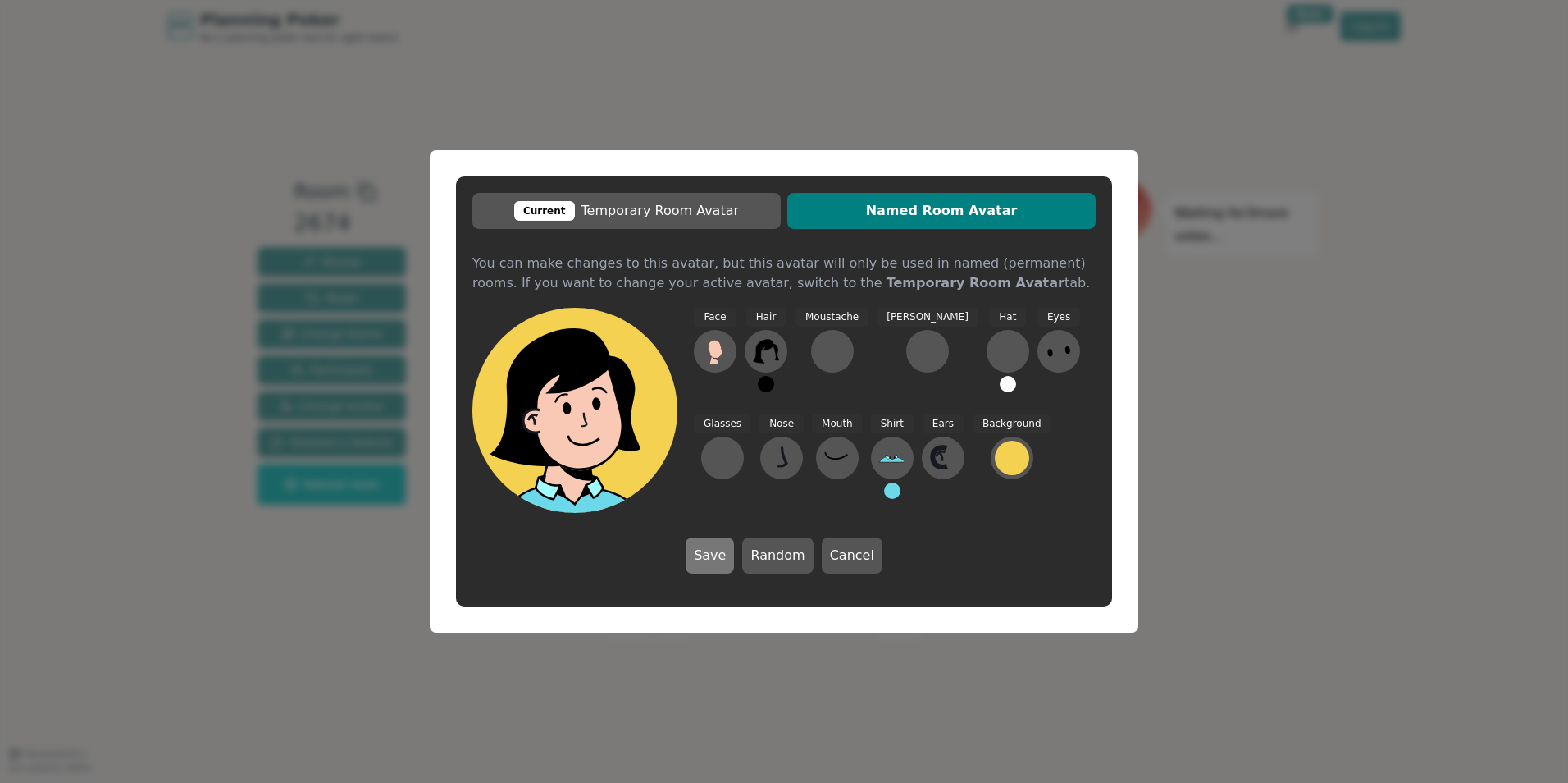
click at [702, 550] on button "Save" at bounding box center [710, 555] width 48 height 36
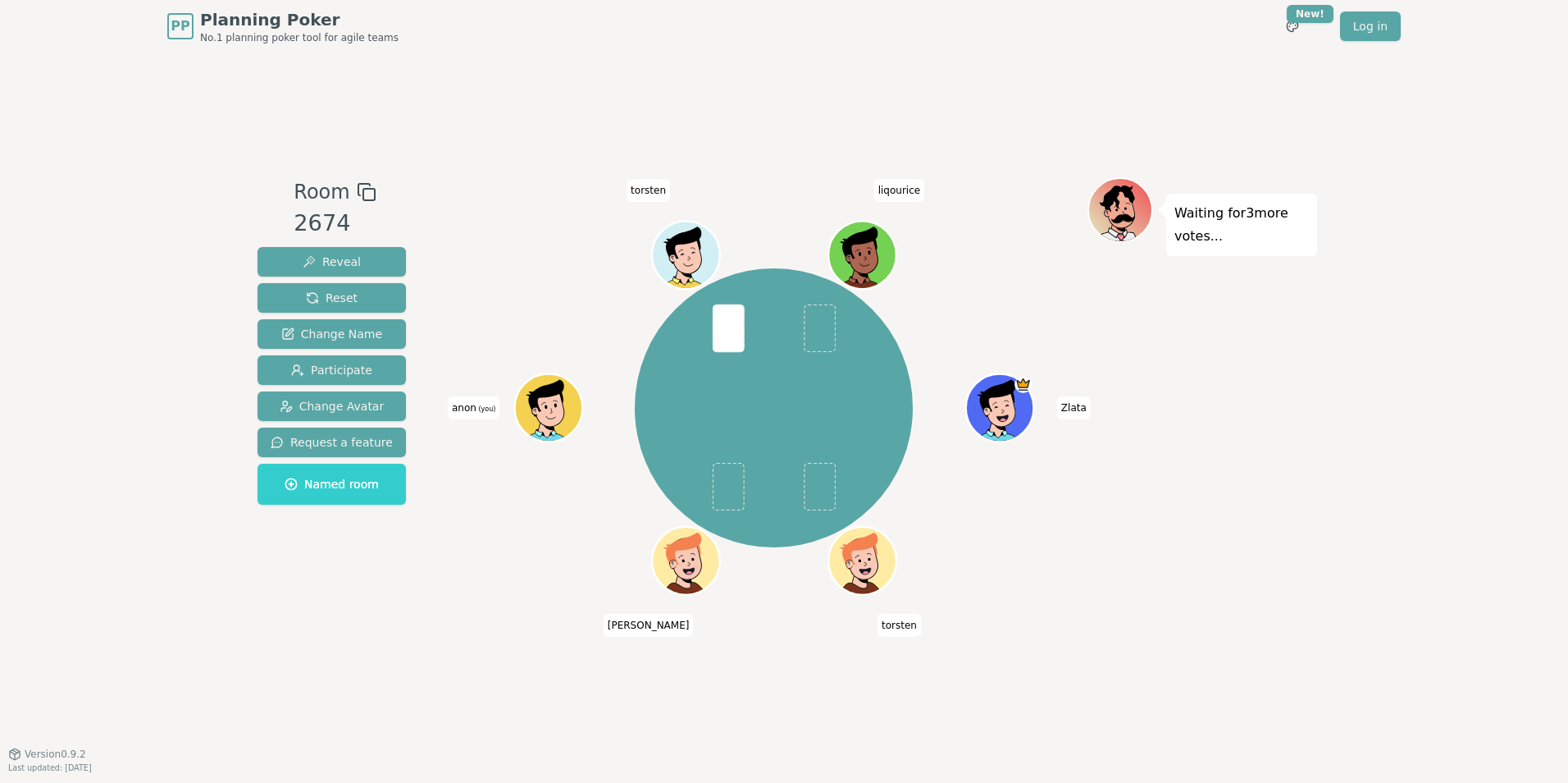
click at [258, 649] on div "Room 2674 Reveal Reset Change Name Participate Change Avatar Request a feature …" at bounding box center [784, 402] width 1066 height 701
click at [529, 415] on div at bounding box center [550, 428] width 66 height 59
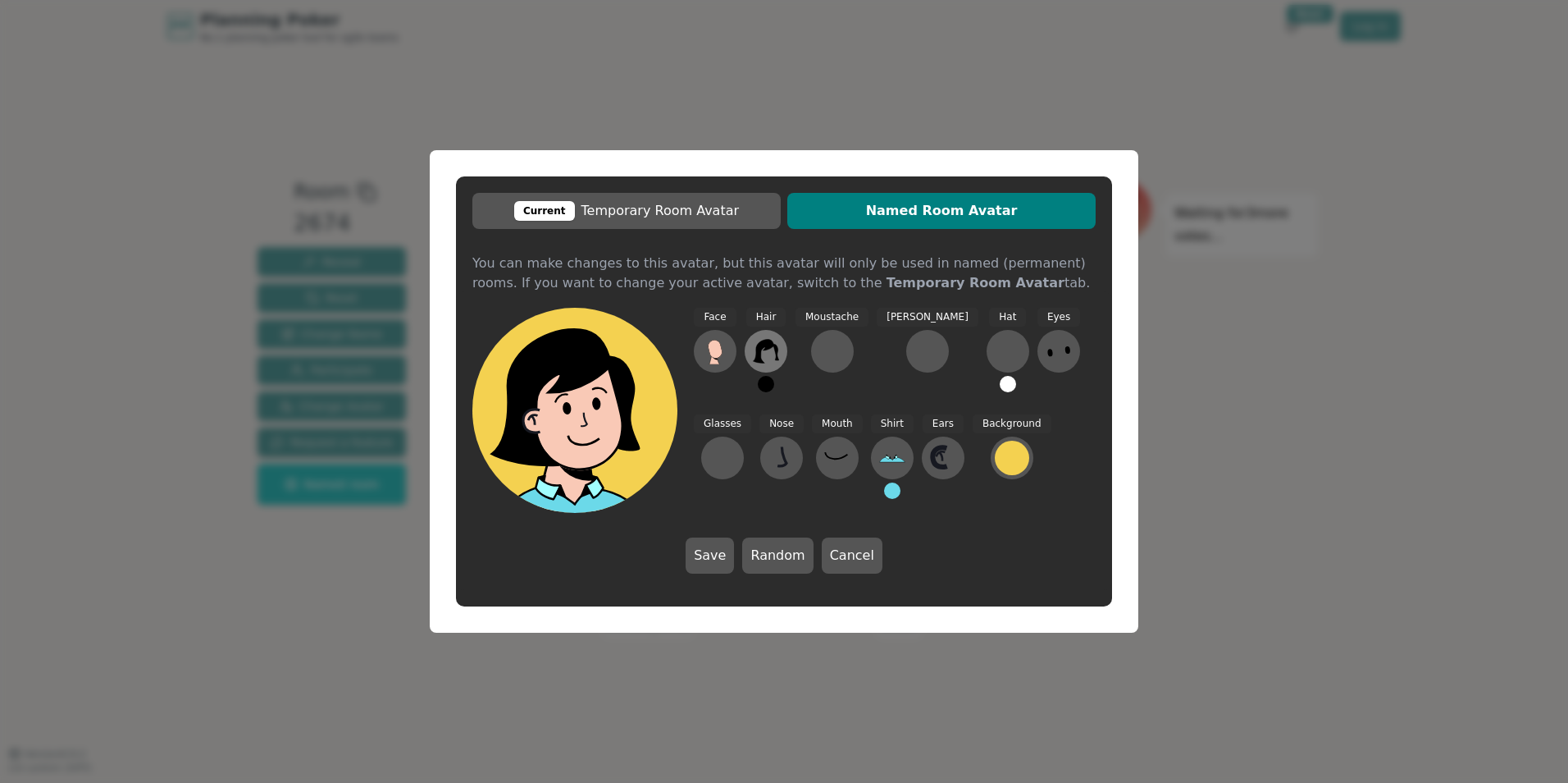
click at [748, 347] on button at bounding box center [766, 351] width 43 height 43
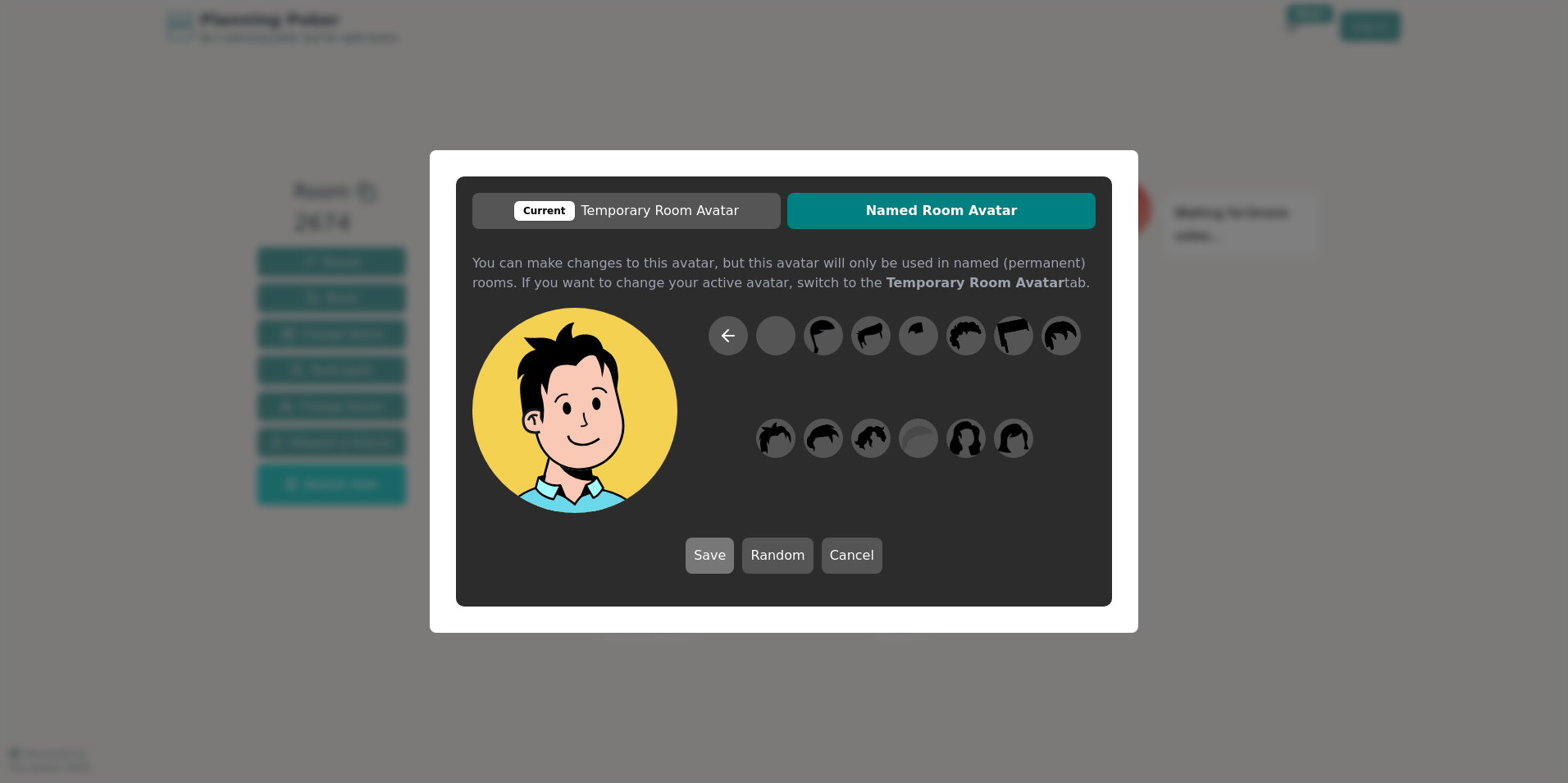
click at [722, 559] on button "Save" at bounding box center [710, 555] width 48 height 36
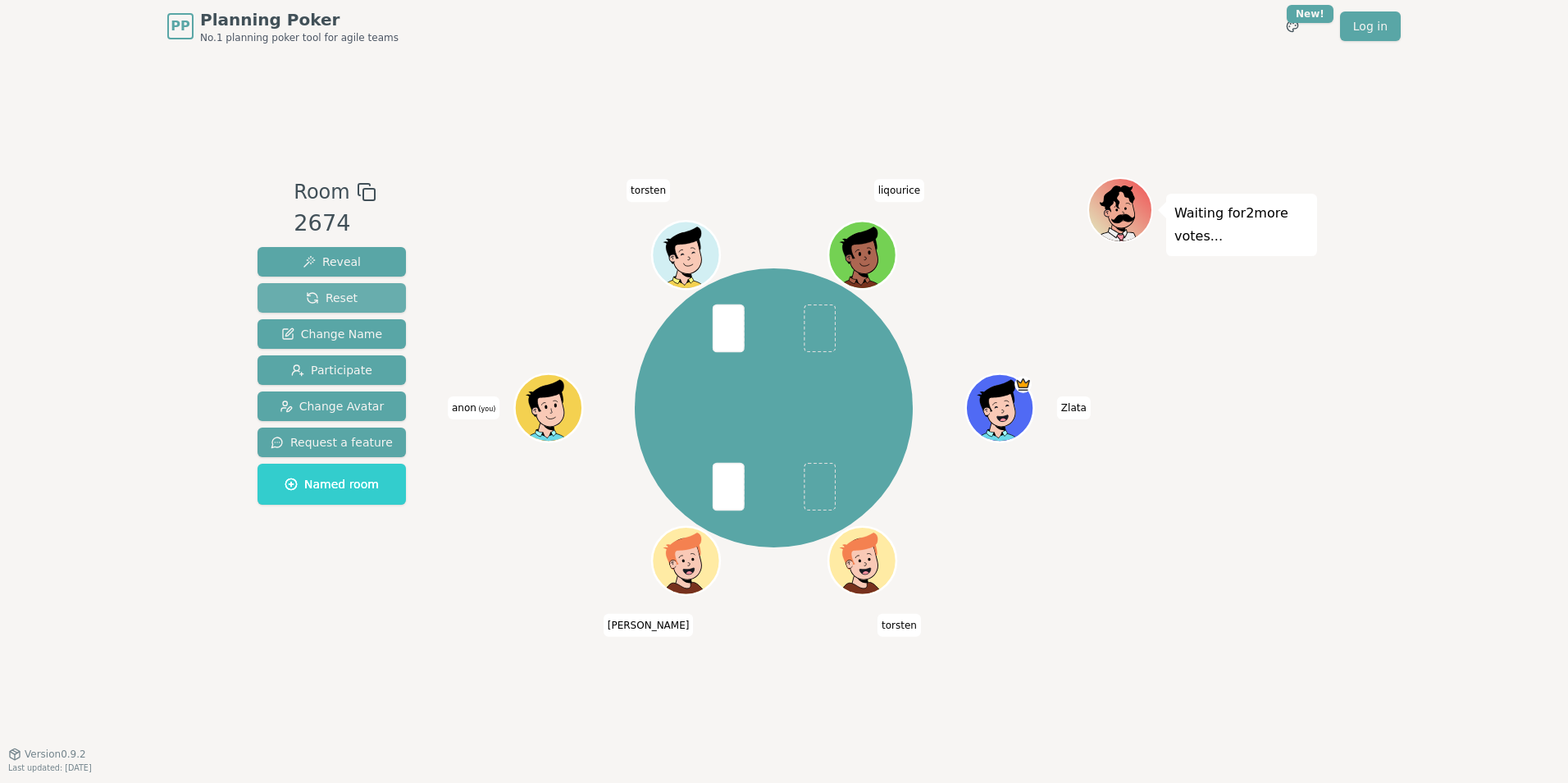
click at [367, 299] on button "Reset" at bounding box center [331, 298] width 148 height 29
click at [560, 367] on img at bounding box center [559, 363] width 19 height 19
click at [543, 440] on div at bounding box center [550, 428] width 66 height 59
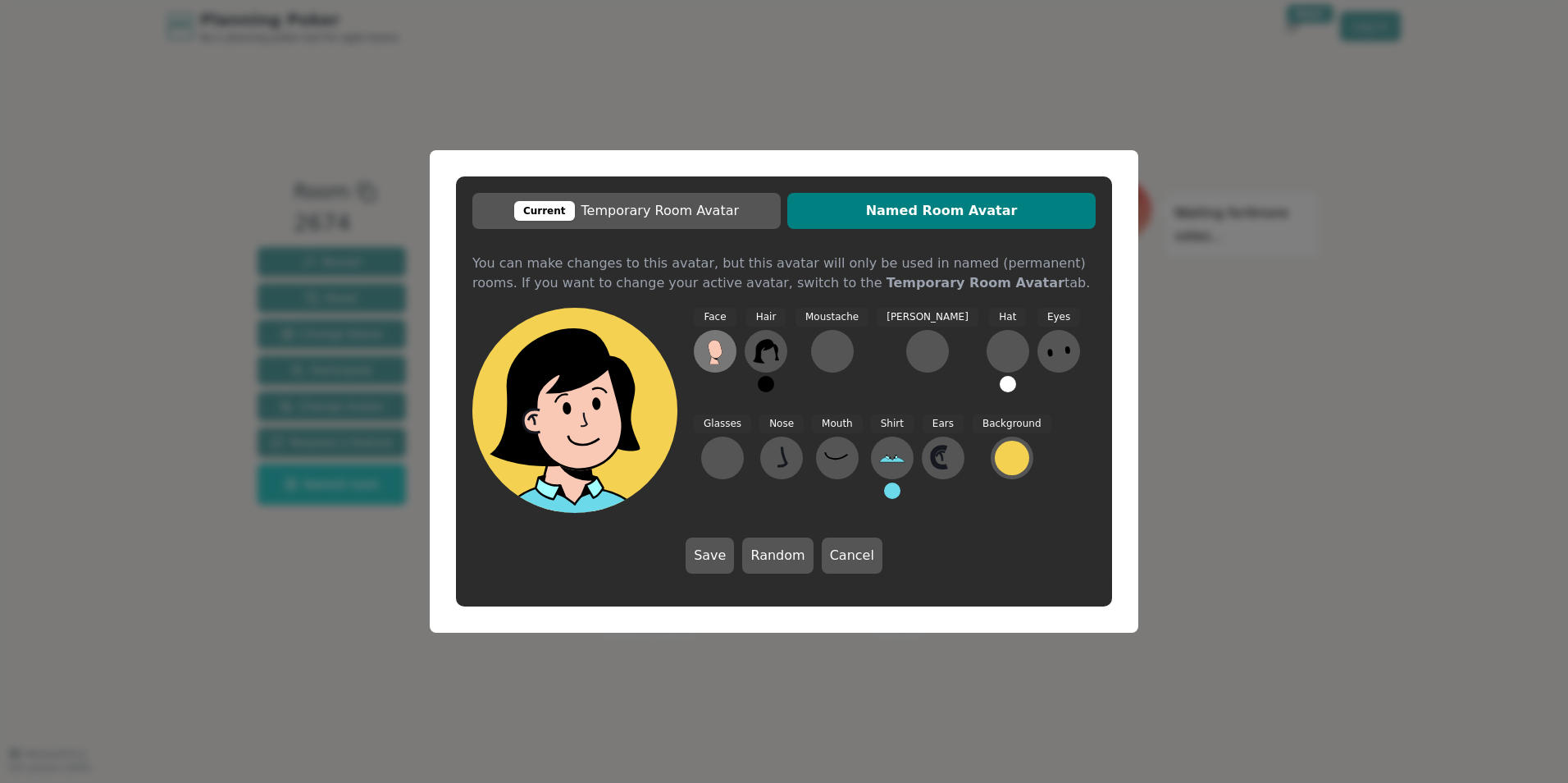
click at [711, 351] on icon at bounding box center [715, 349] width 14 height 18
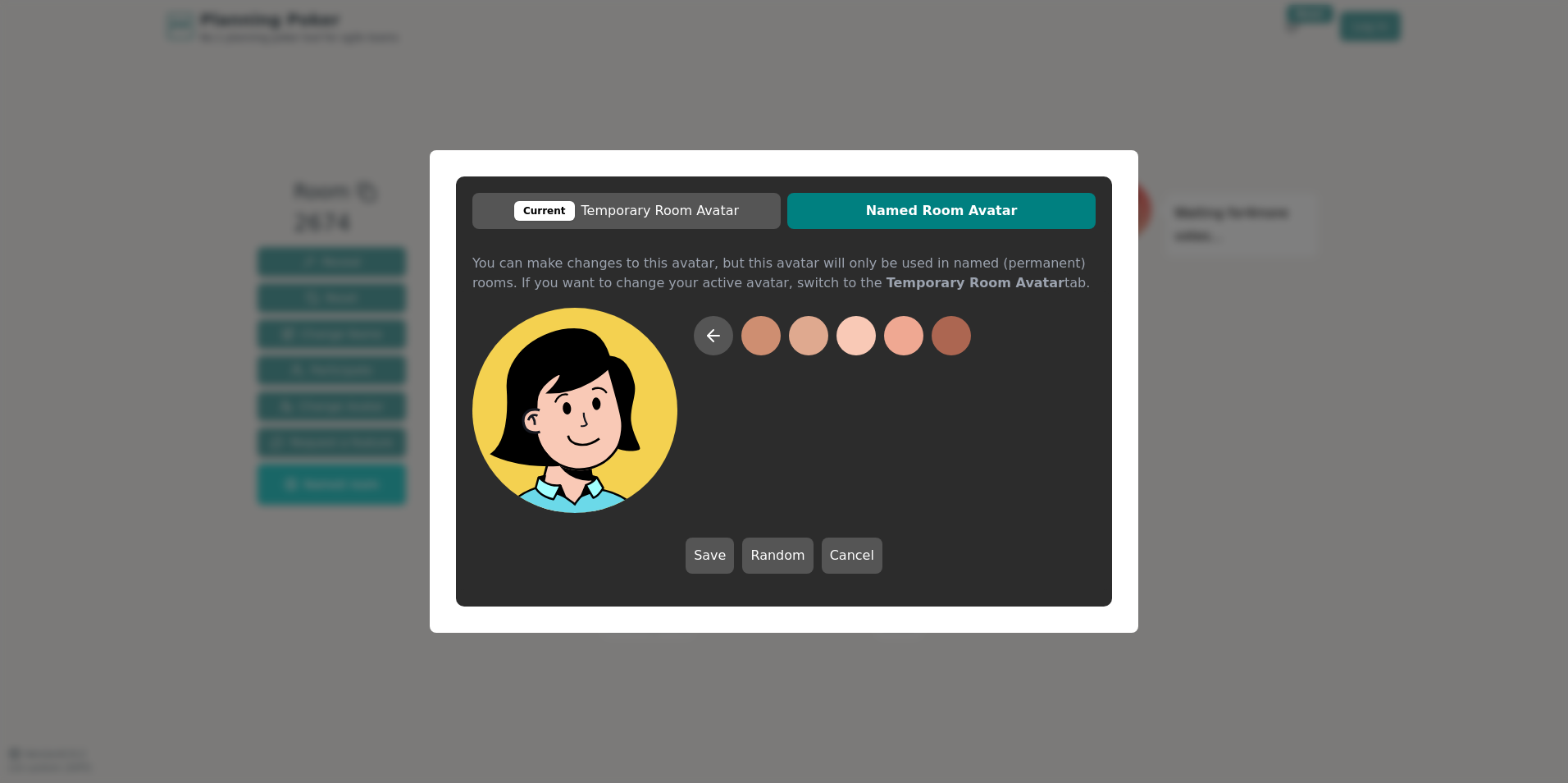
click at [847, 341] on button at bounding box center [856, 335] width 40 height 40
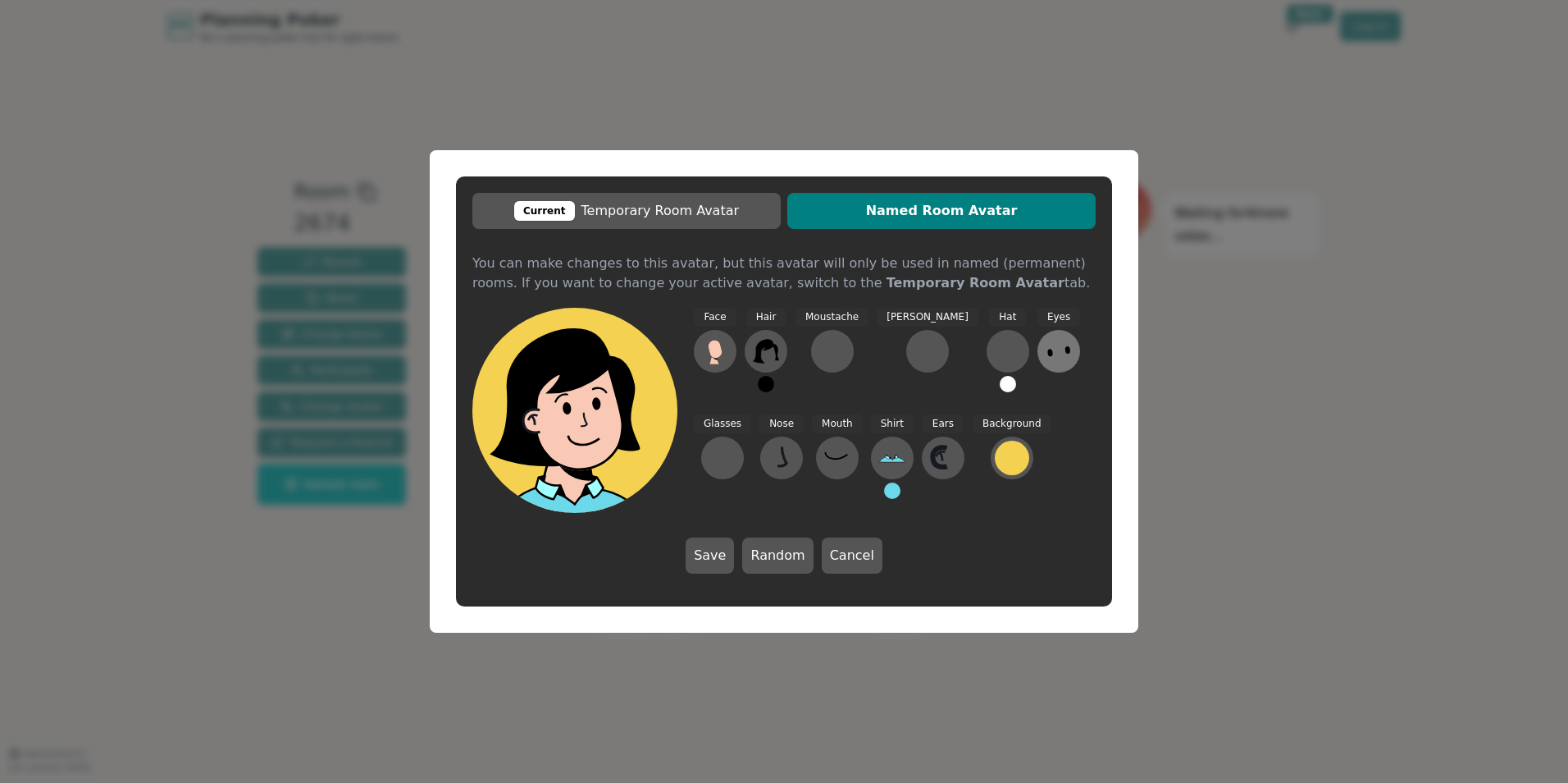
click at [1046, 354] on icon at bounding box center [1059, 351] width 26 height 26
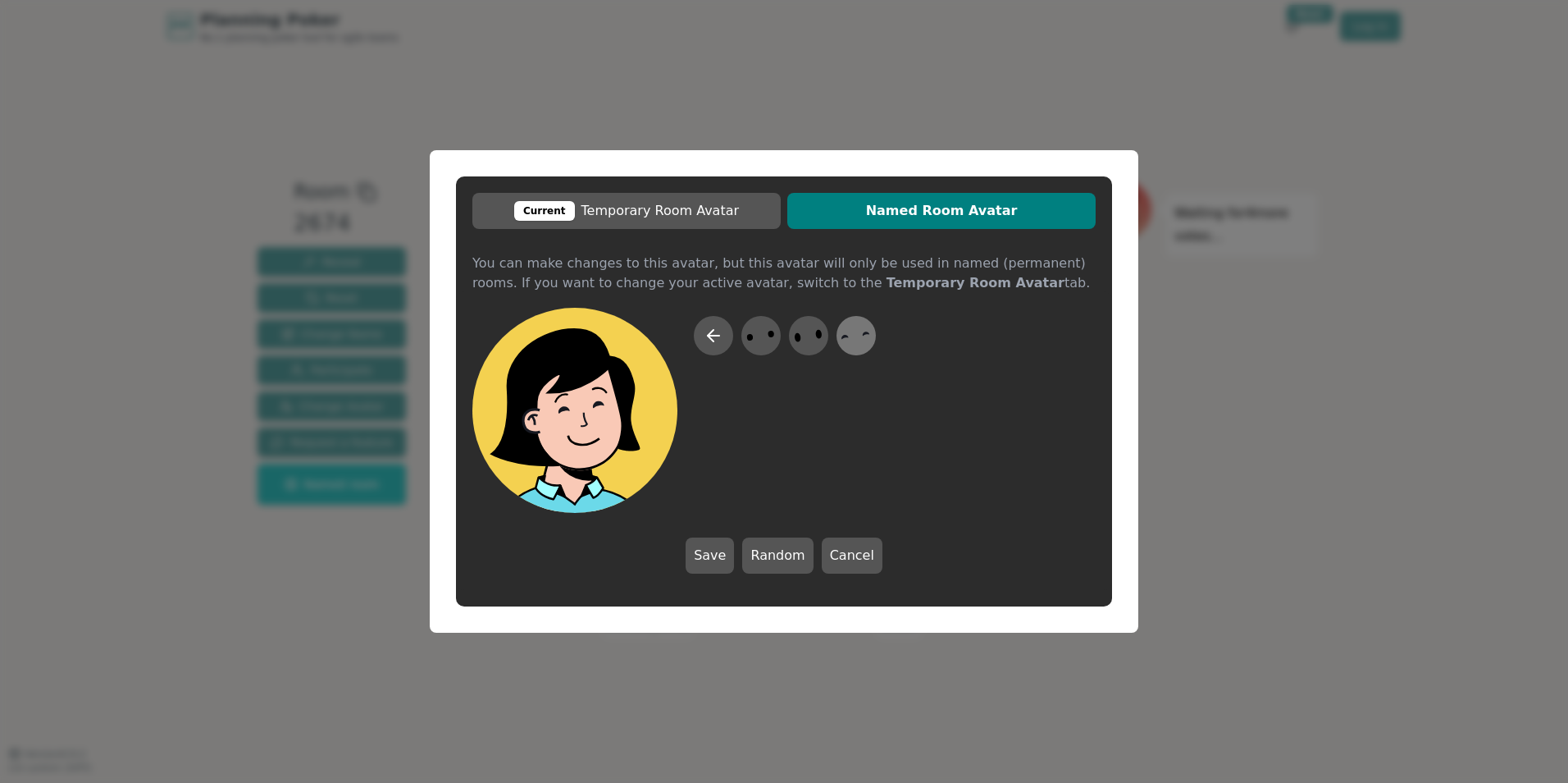
click at [855, 339] on icon at bounding box center [855, 336] width 32 height 37
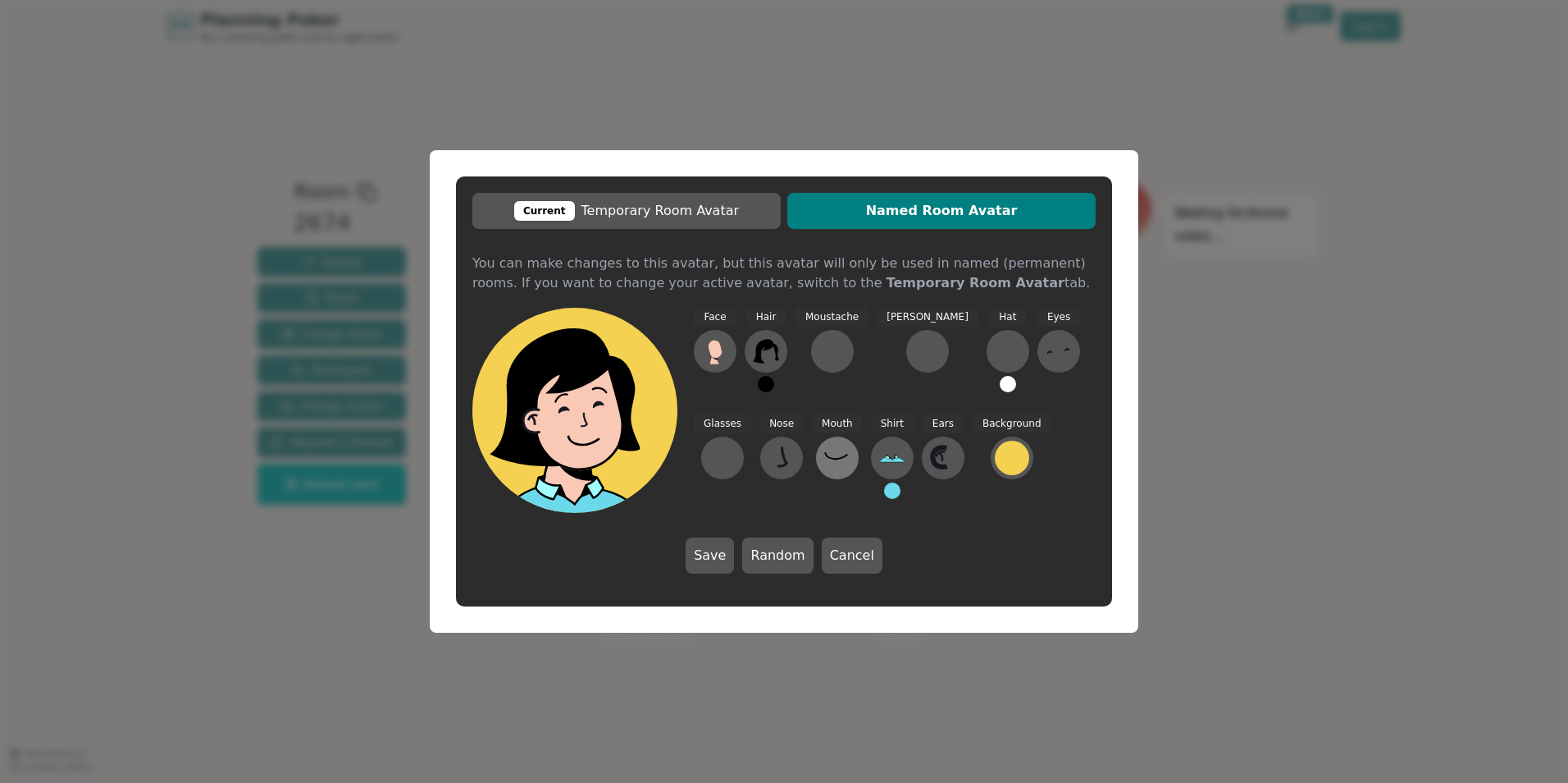
click at [824, 455] on icon at bounding box center [837, 457] width 26 height 26
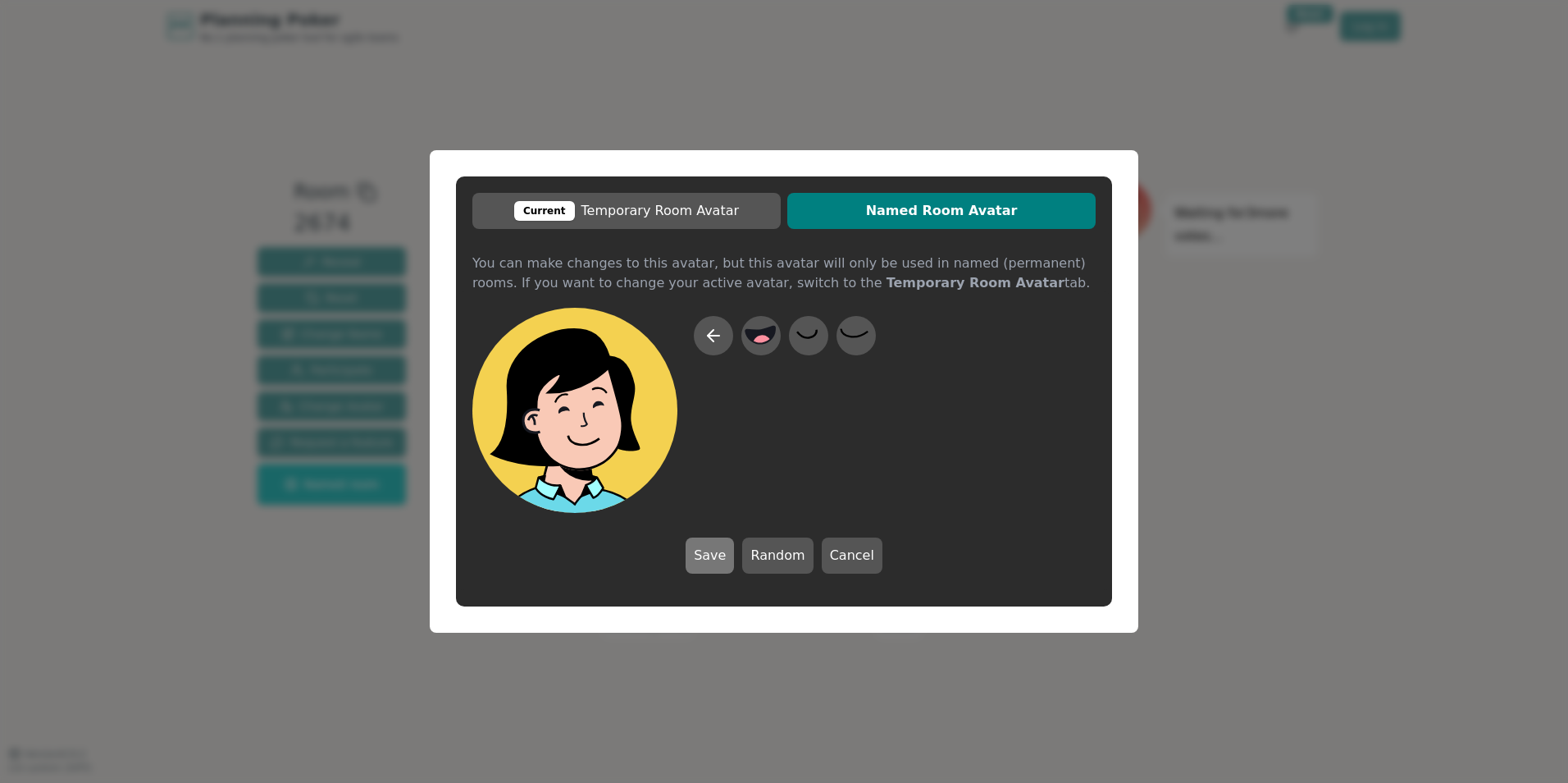
click at [715, 559] on button "Save" at bounding box center [710, 555] width 48 height 36
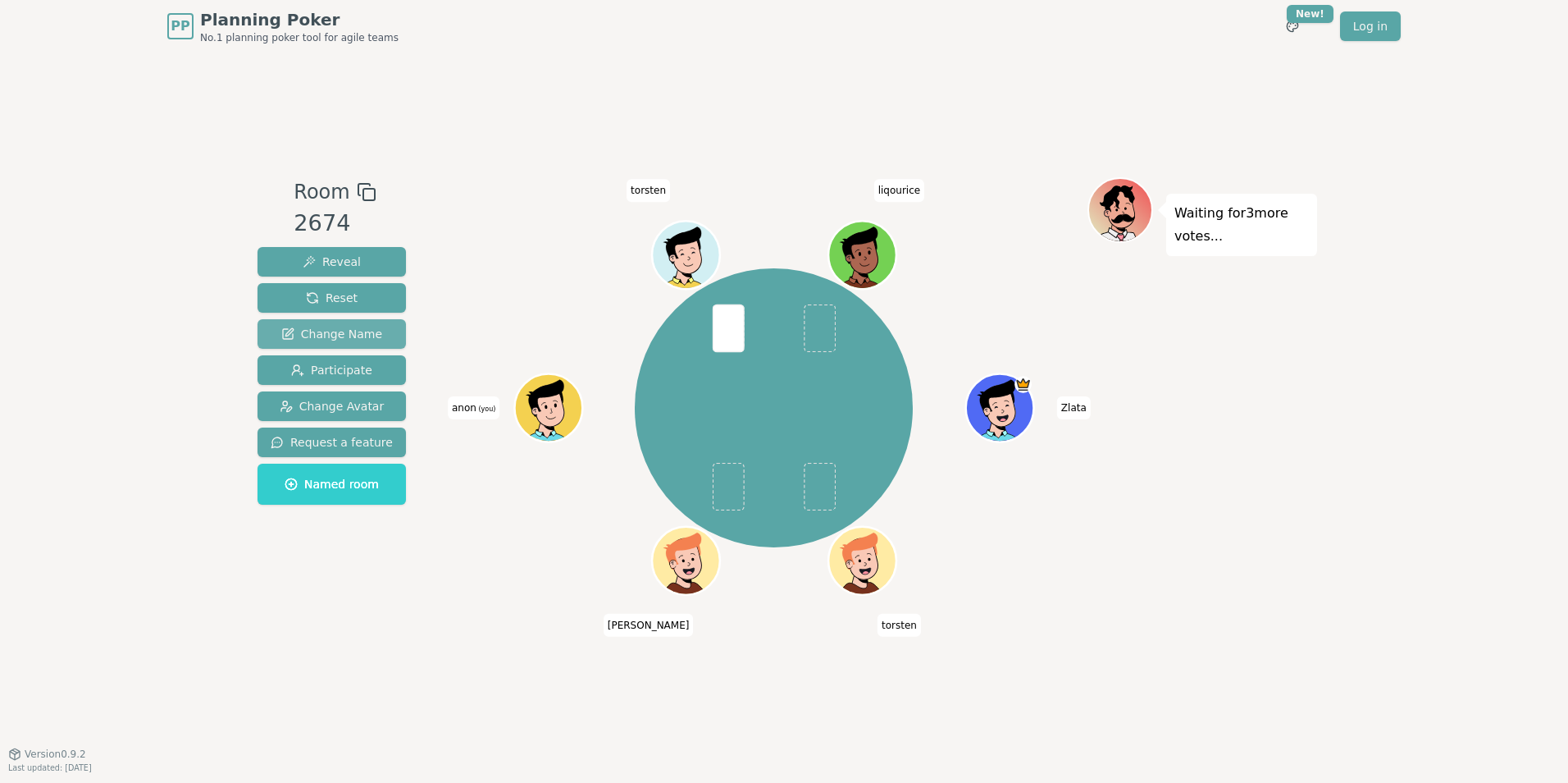
click at [323, 335] on span "Change Name" at bounding box center [331, 333] width 101 height 16
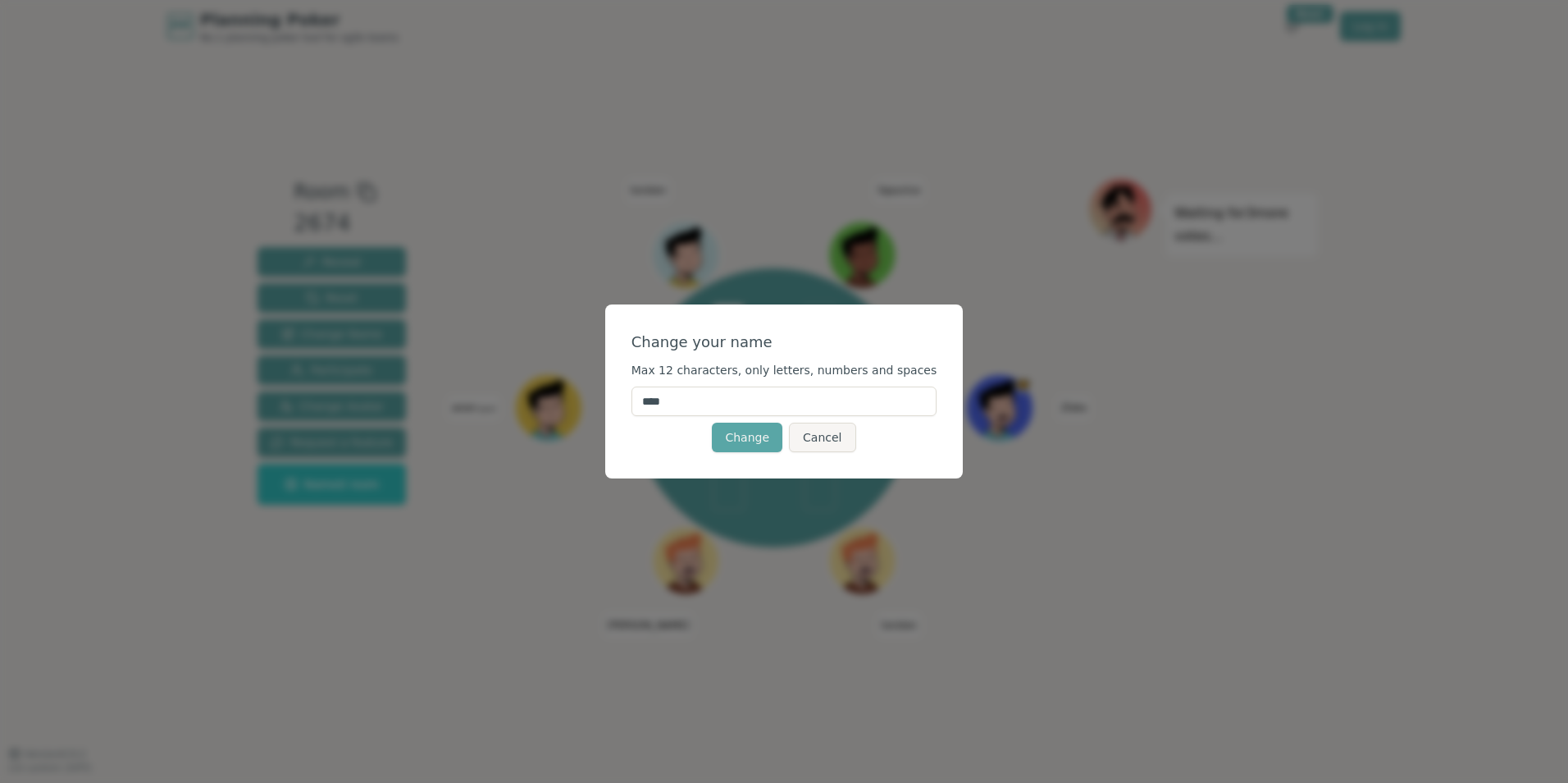
drag, startPoint x: 717, startPoint y: 404, endPoint x: 634, endPoint y: 404, distance: 83.0
click at [634, 404] on div "Change your name Max 12 characters, only letters, numbers and spaces **** Chang…" at bounding box center [784, 392] width 358 height 174
type input "********"
click at [742, 436] on button "Change" at bounding box center [747, 437] width 71 height 29
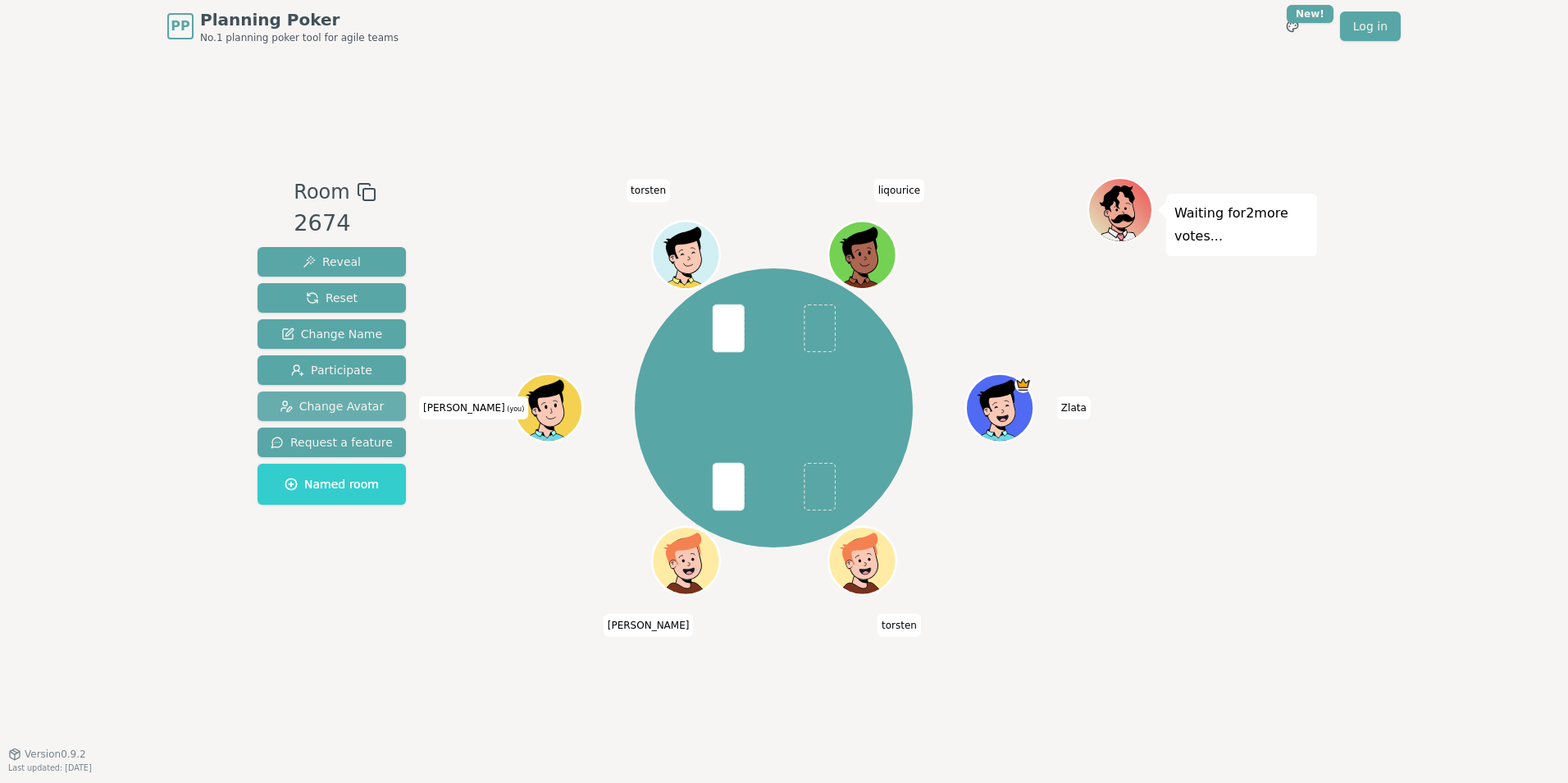
click at [345, 407] on span "Change Avatar" at bounding box center [332, 406] width 105 height 16
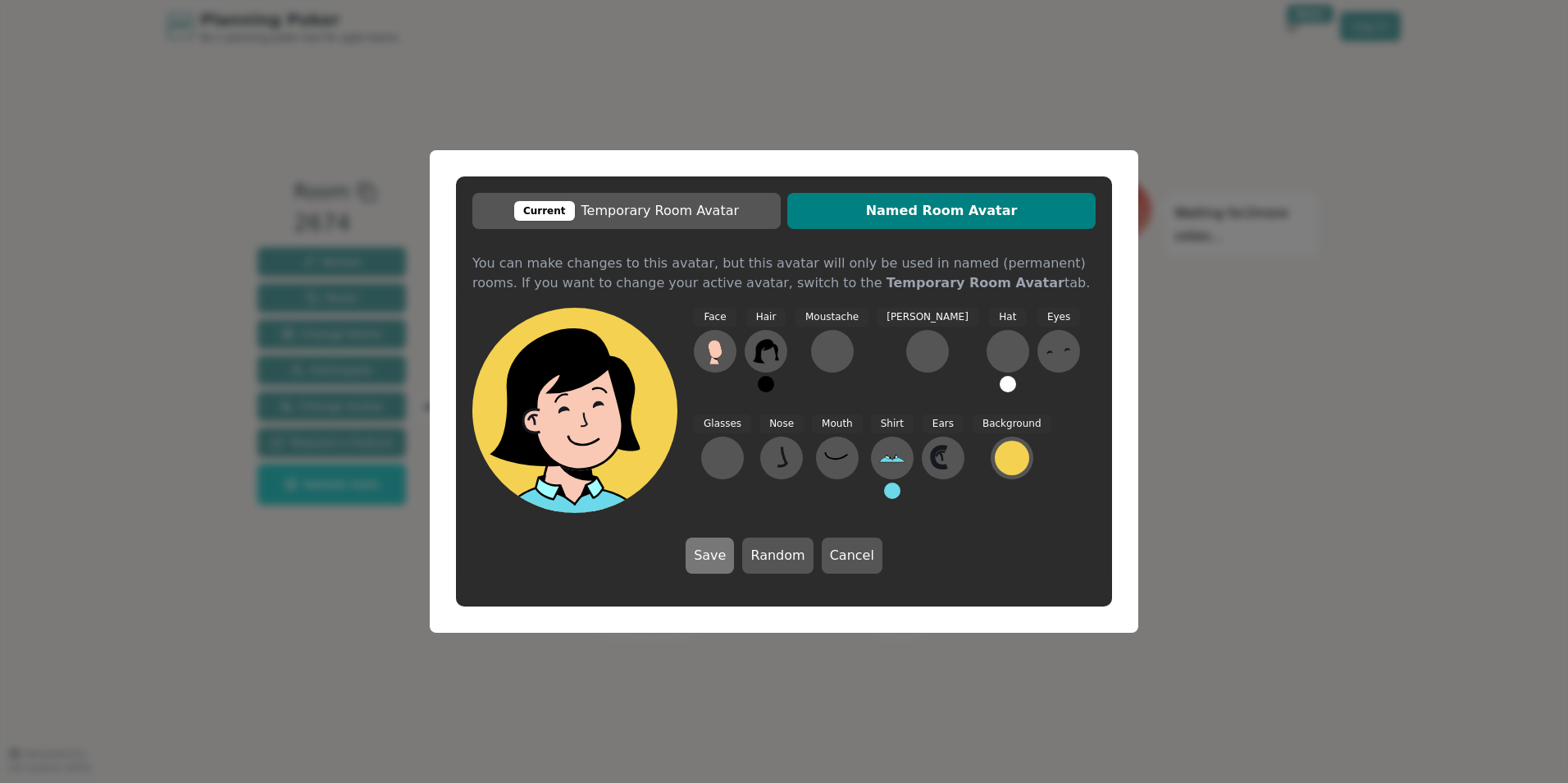
click at [703, 562] on button "Save" at bounding box center [710, 555] width 48 height 36
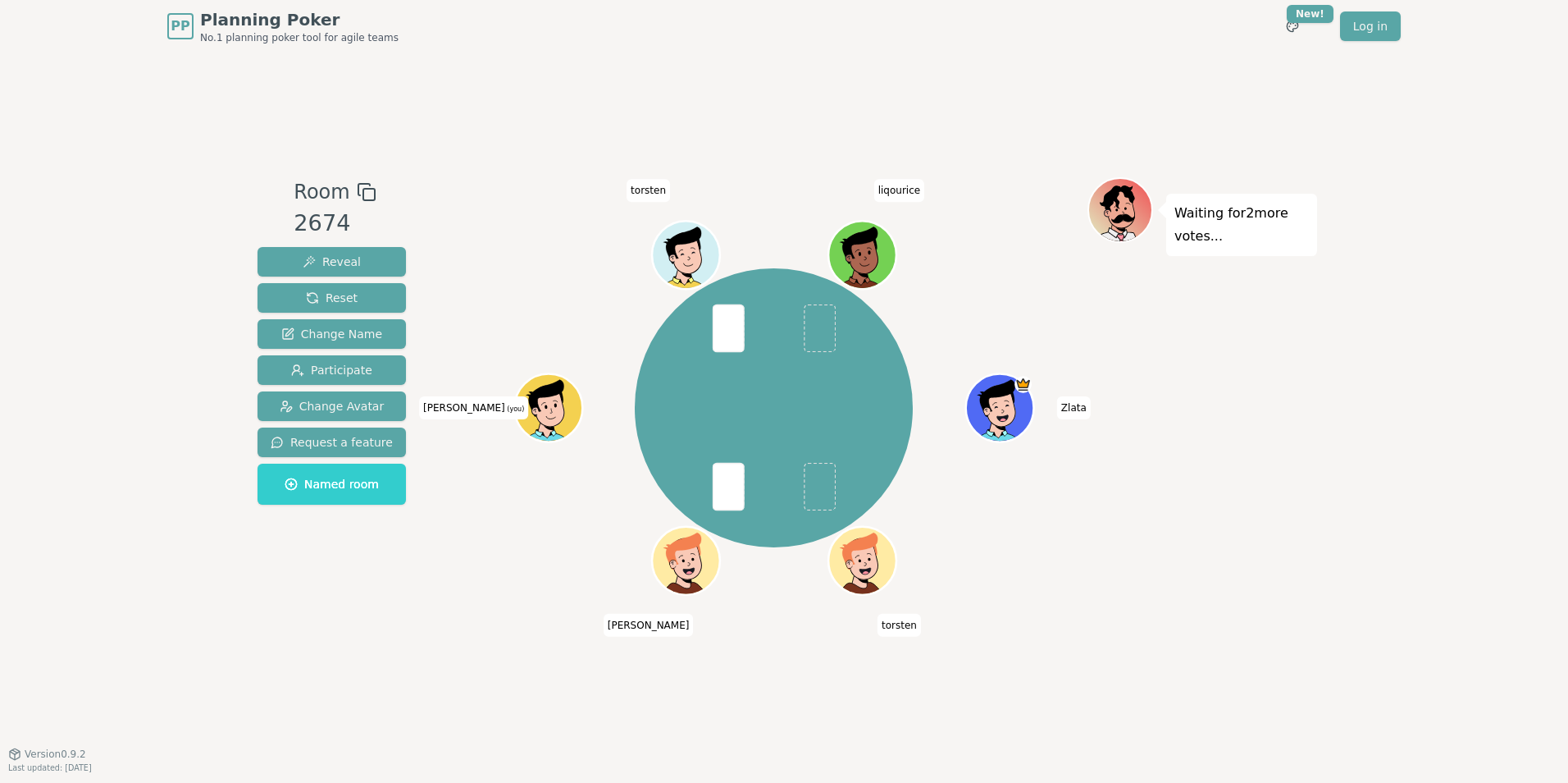
click at [482, 611] on div "Zlata torsten [PERSON_NAME] [PERSON_NAME] (you) [PERSON_NAME]" at bounding box center [774, 403] width 628 height 452
click at [320, 368] on span "Participate" at bounding box center [332, 369] width 81 height 16
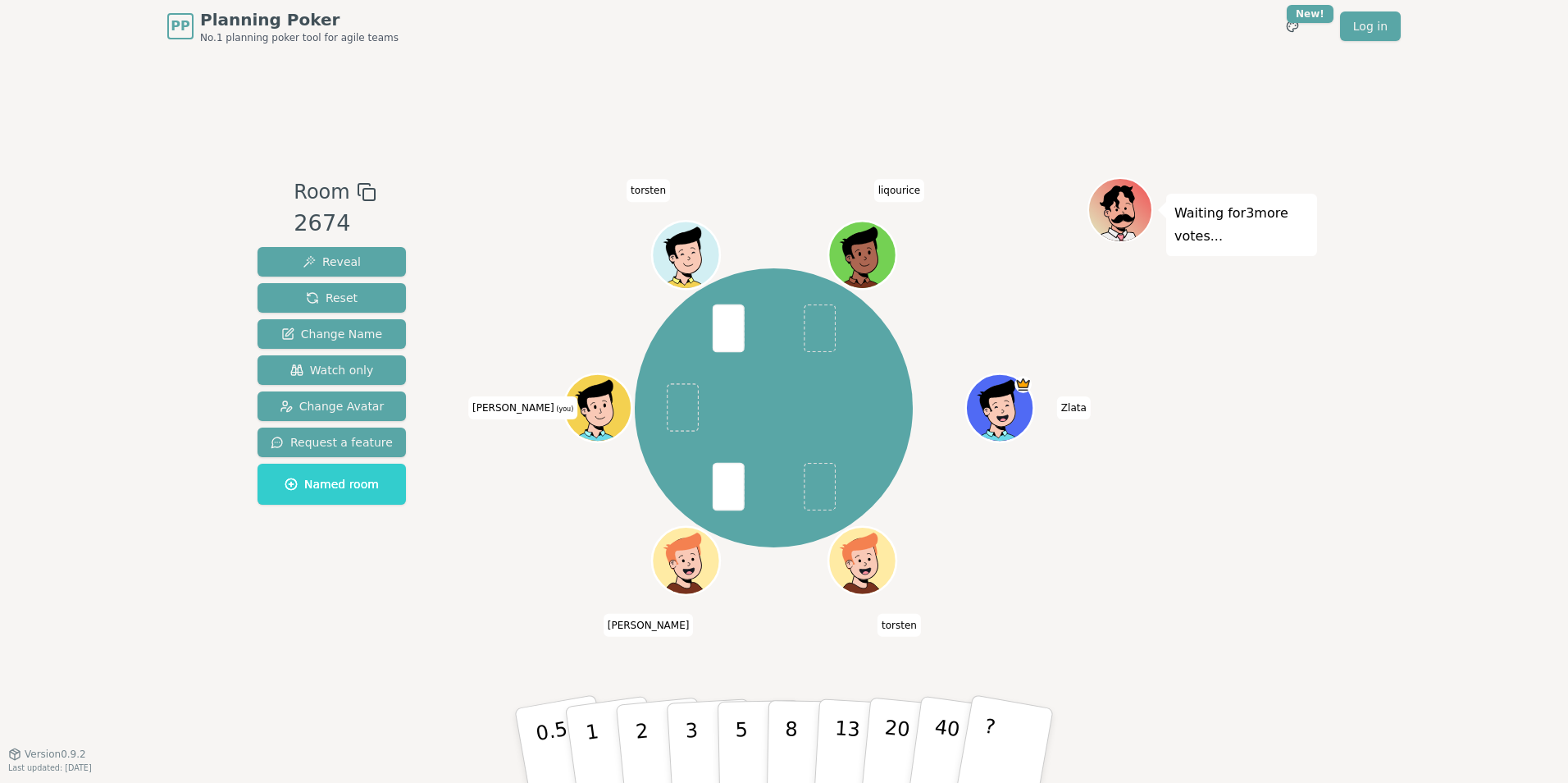
click at [678, 417] on span at bounding box center [682, 407] width 32 height 47
click at [699, 752] on button "3" at bounding box center [711, 746] width 89 height 128
click at [554, 410] on span "(you)" at bounding box center [564, 409] width 19 height 8
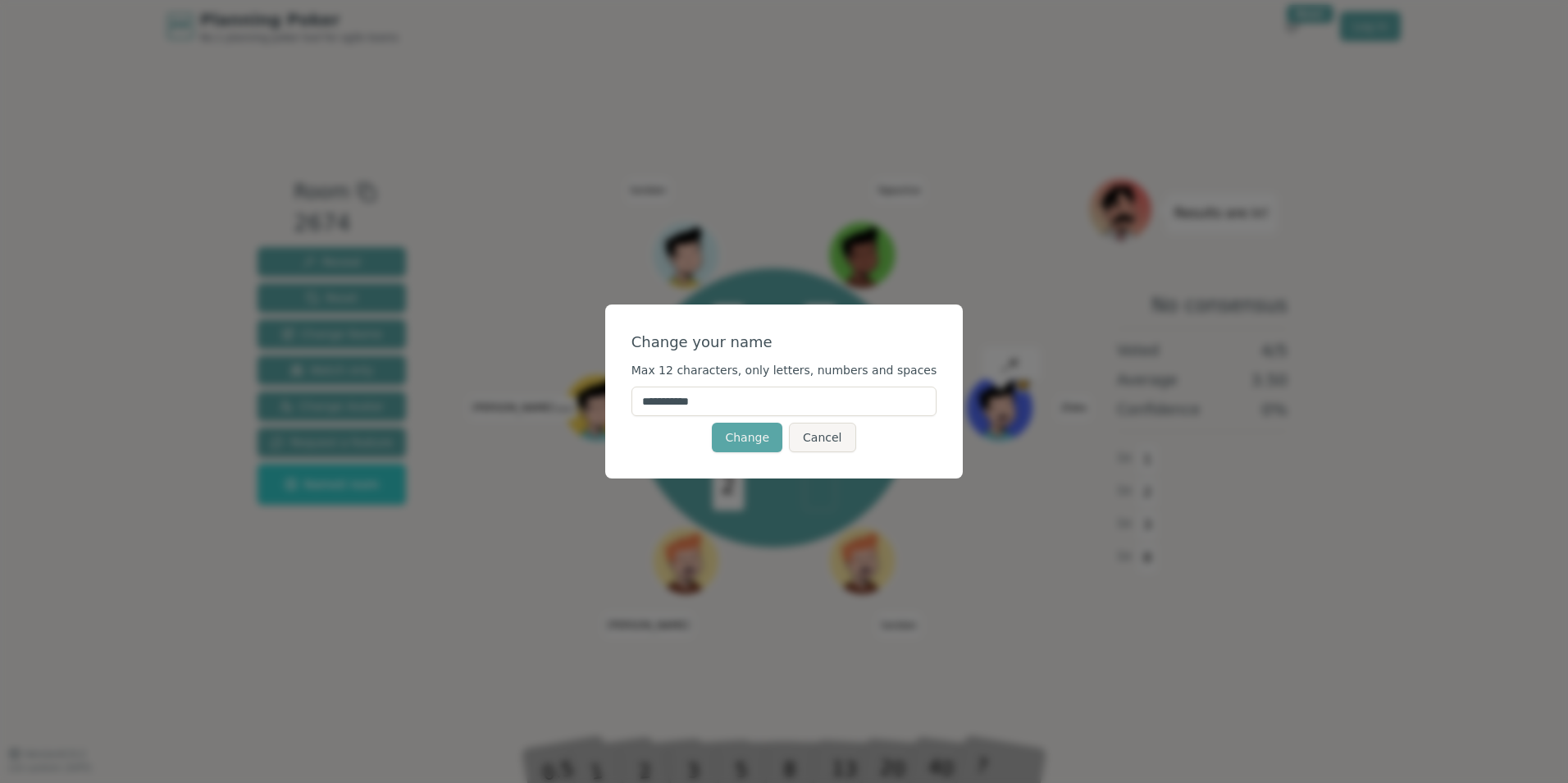
type input "**********"
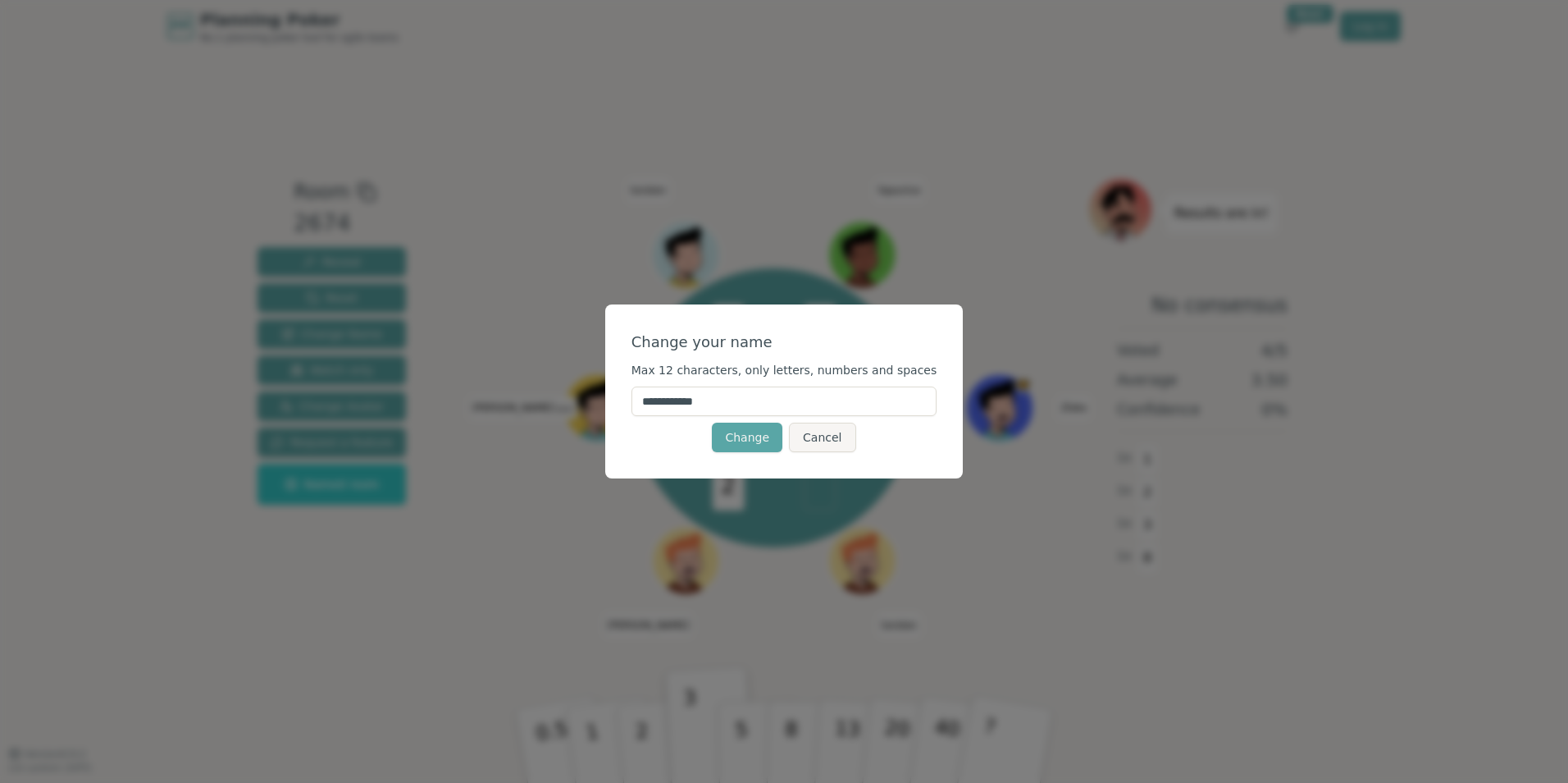
drag, startPoint x: 742, startPoint y: 401, endPoint x: 579, endPoint y: 392, distance: 163.2
click at [579, 392] on div "**********" at bounding box center [784, 392] width 1568 height 783
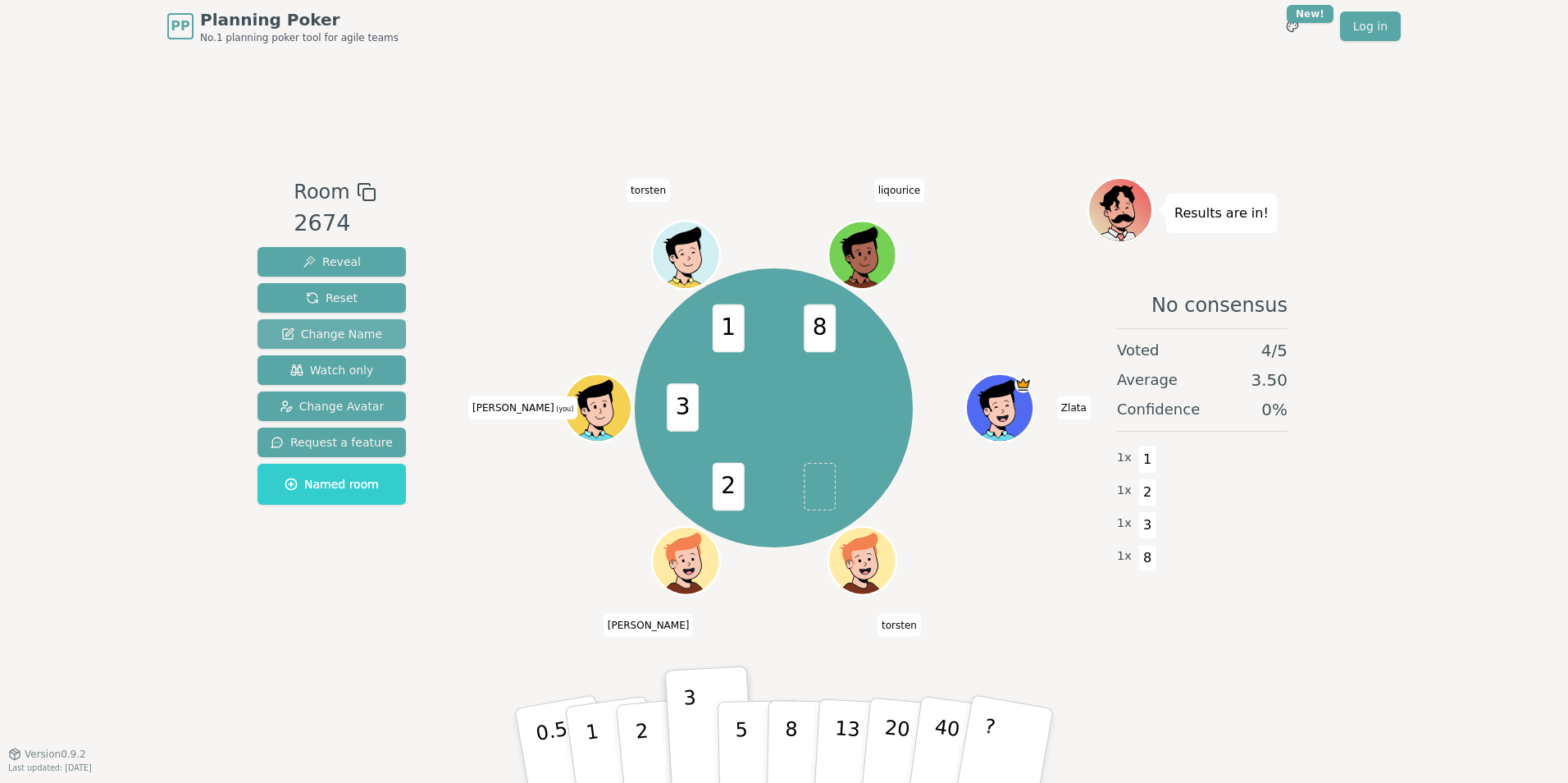
click at [361, 337] on span "Change Name" at bounding box center [331, 333] width 101 height 16
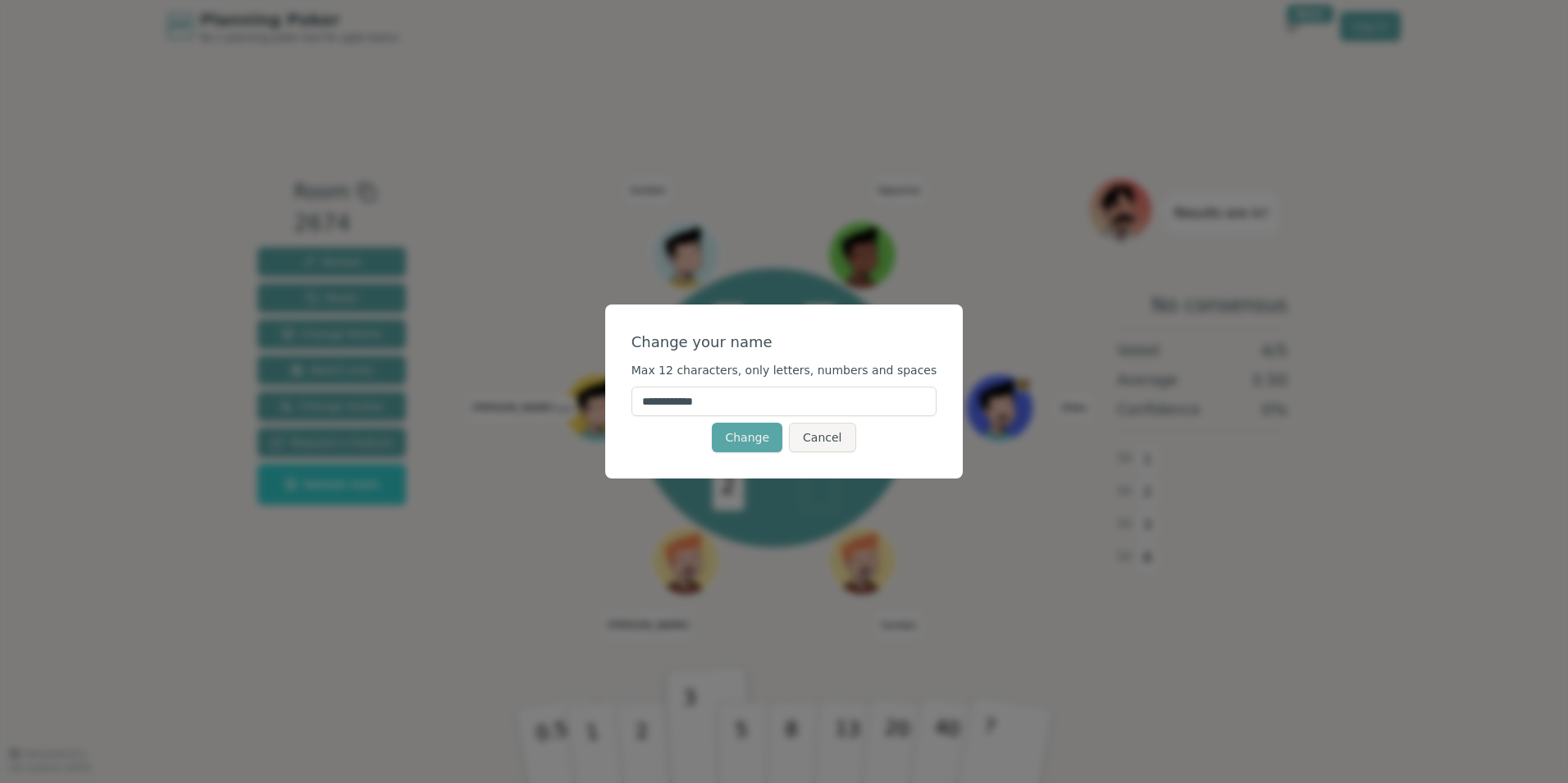
drag, startPoint x: 704, startPoint y: 403, endPoint x: 683, endPoint y: 401, distance: 21.1
click at [683, 401] on input "**********" at bounding box center [784, 401] width 306 height 29
click at [727, 404] on input "*******" at bounding box center [784, 401] width 306 height 29
type input "*********"
click at [732, 430] on button "Change" at bounding box center [747, 437] width 71 height 29
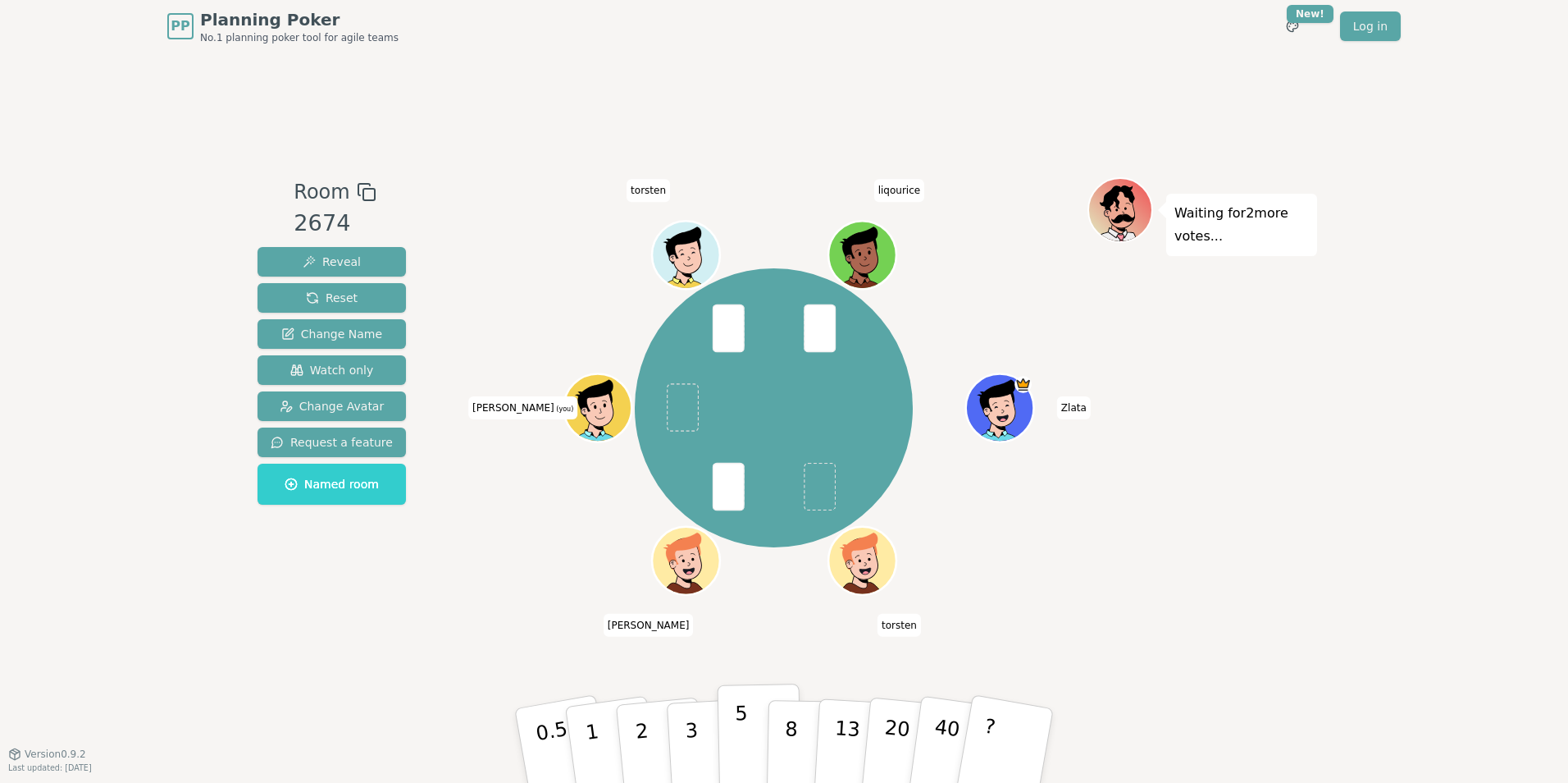
click at [747, 741] on button "5" at bounding box center [759, 745] width 84 height 125
click at [796, 733] on button "8" at bounding box center [809, 745] width 84 height 125
click at [733, 721] on button "5" at bounding box center [759, 745] width 84 height 125
click at [595, 752] on p "1" at bounding box center [594, 748] width 24 height 89
click at [683, 749] on button "3" at bounding box center [711, 746] width 89 height 128
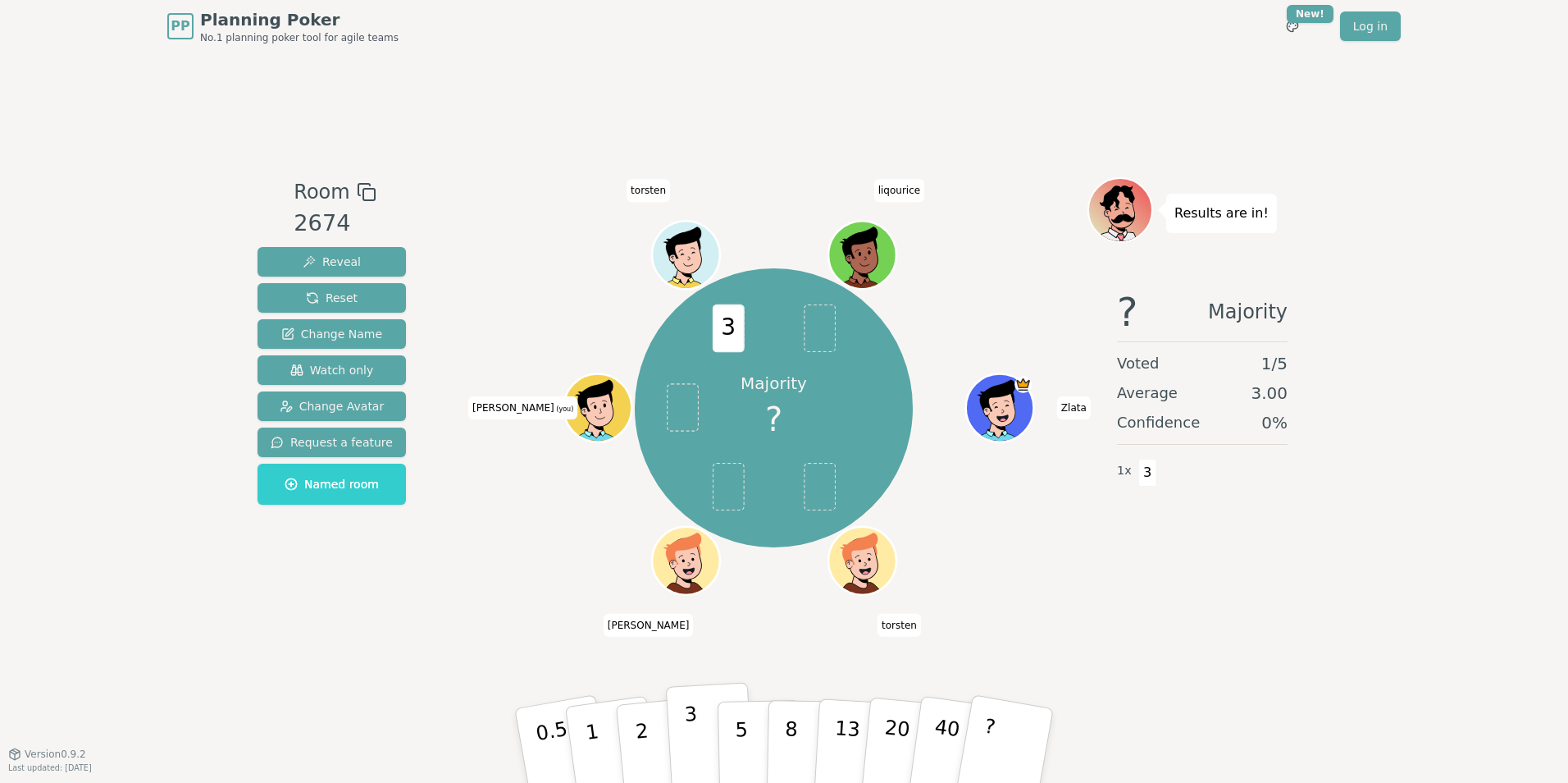
click at [692, 731] on p "3" at bounding box center [692, 747] width 18 height 89
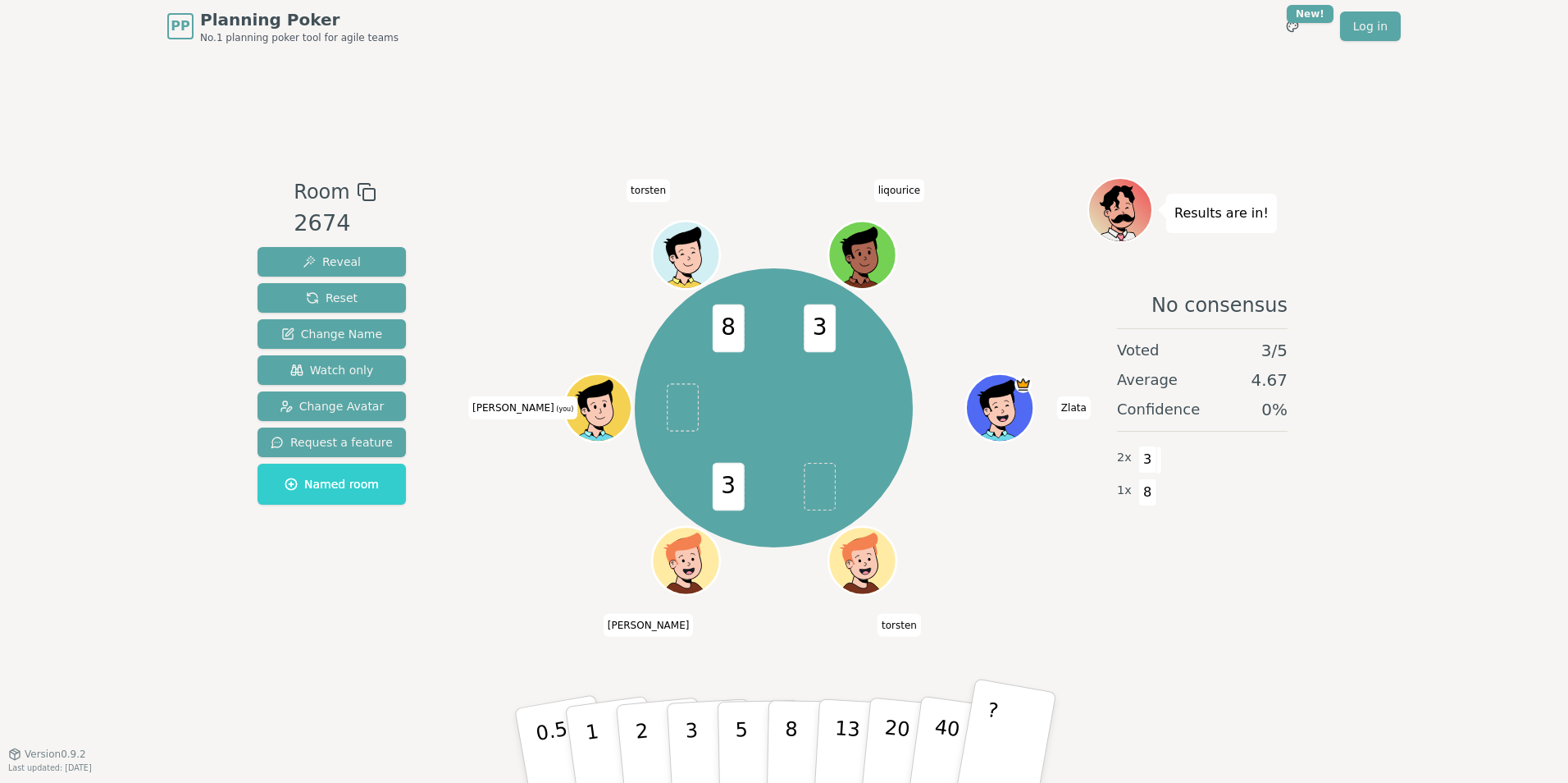
click at [999, 740] on button "?" at bounding box center [1006, 745] width 103 height 136
